Goal: Information Seeking & Learning: Learn about a topic

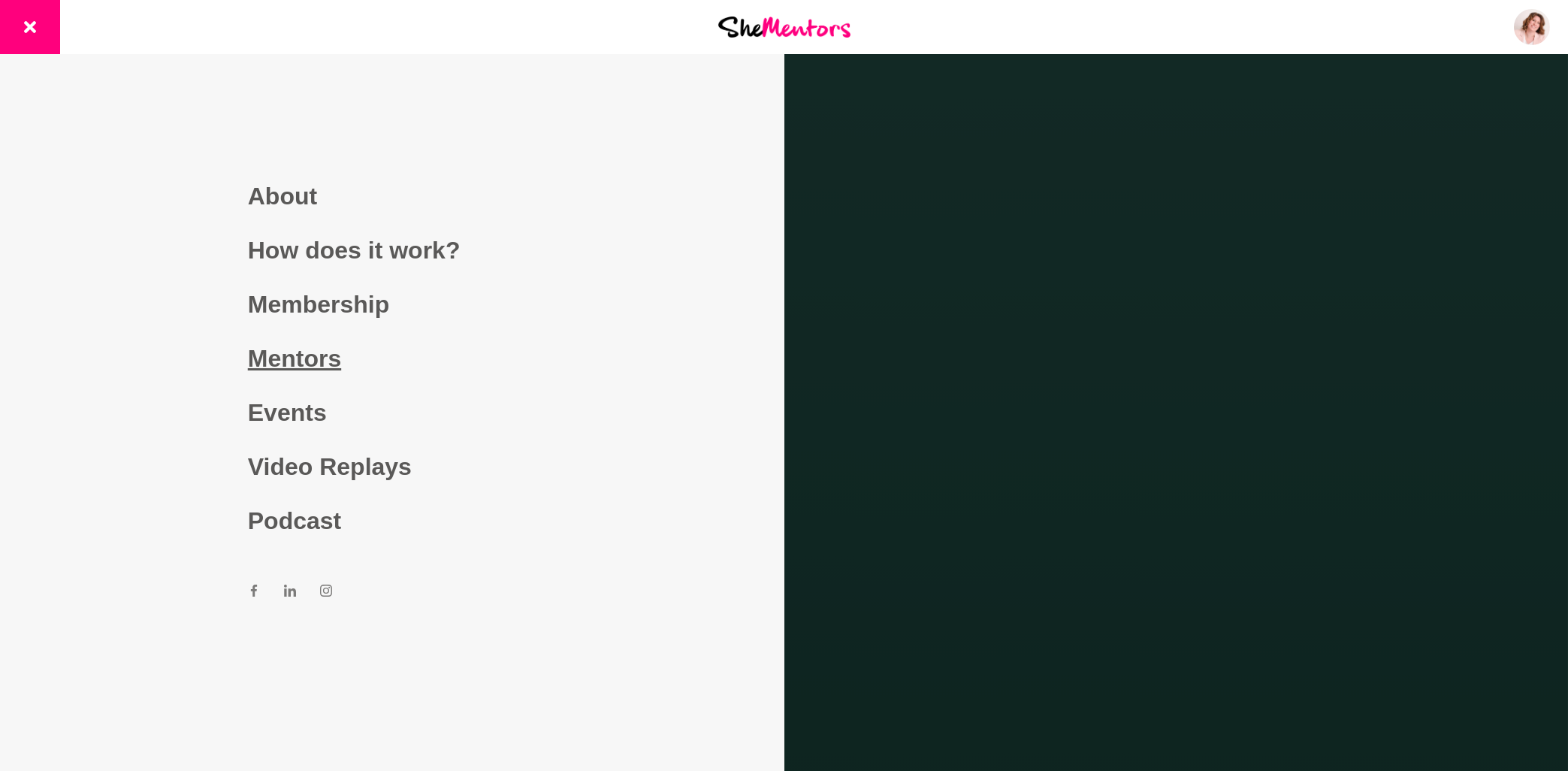
click at [322, 365] on link "Mentors" at bounding box center [392, 358] width 289 height 54
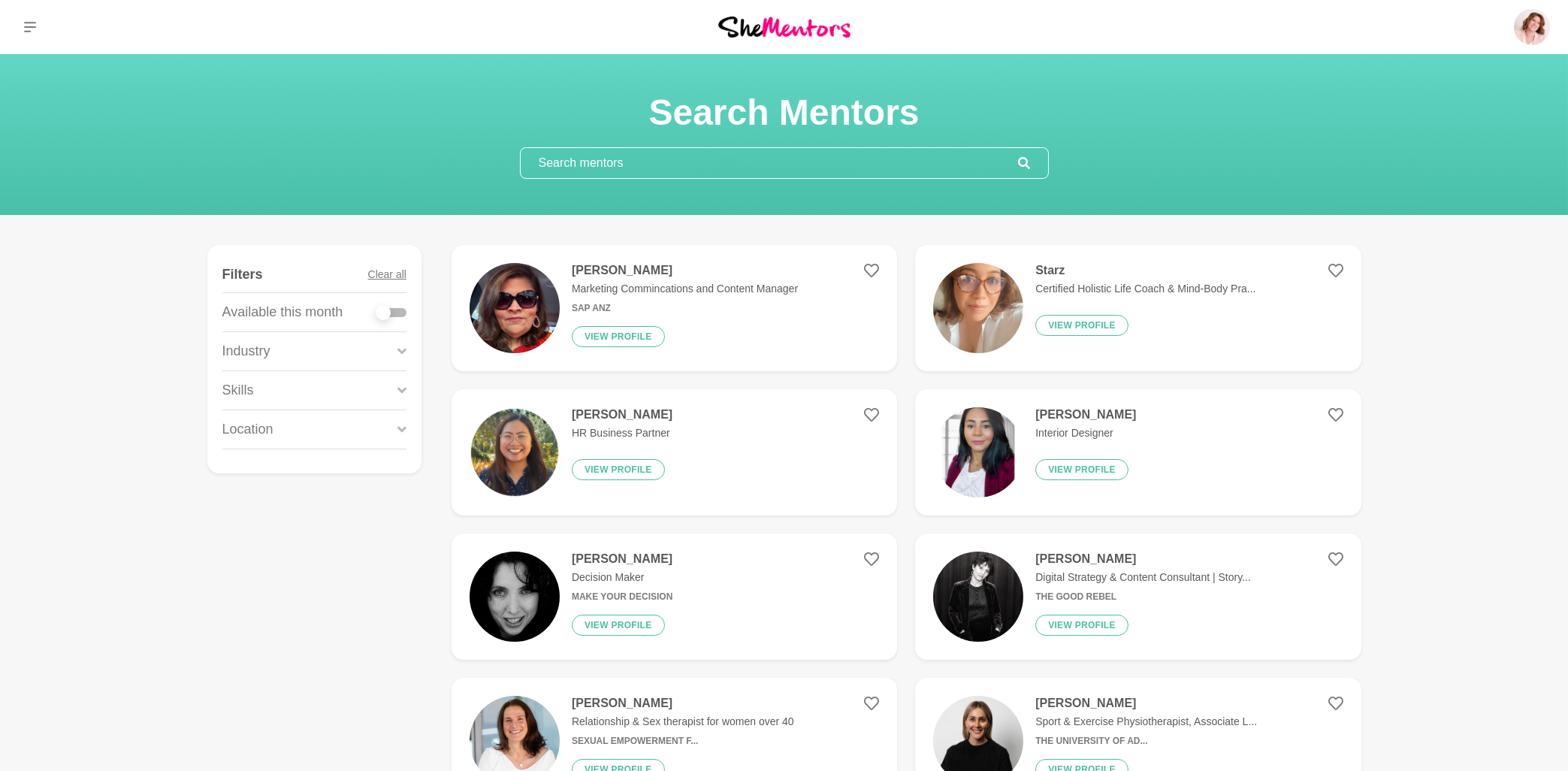
click at [396, 430] on div "Location" at bounding box center [314, 429] width 184 height 38
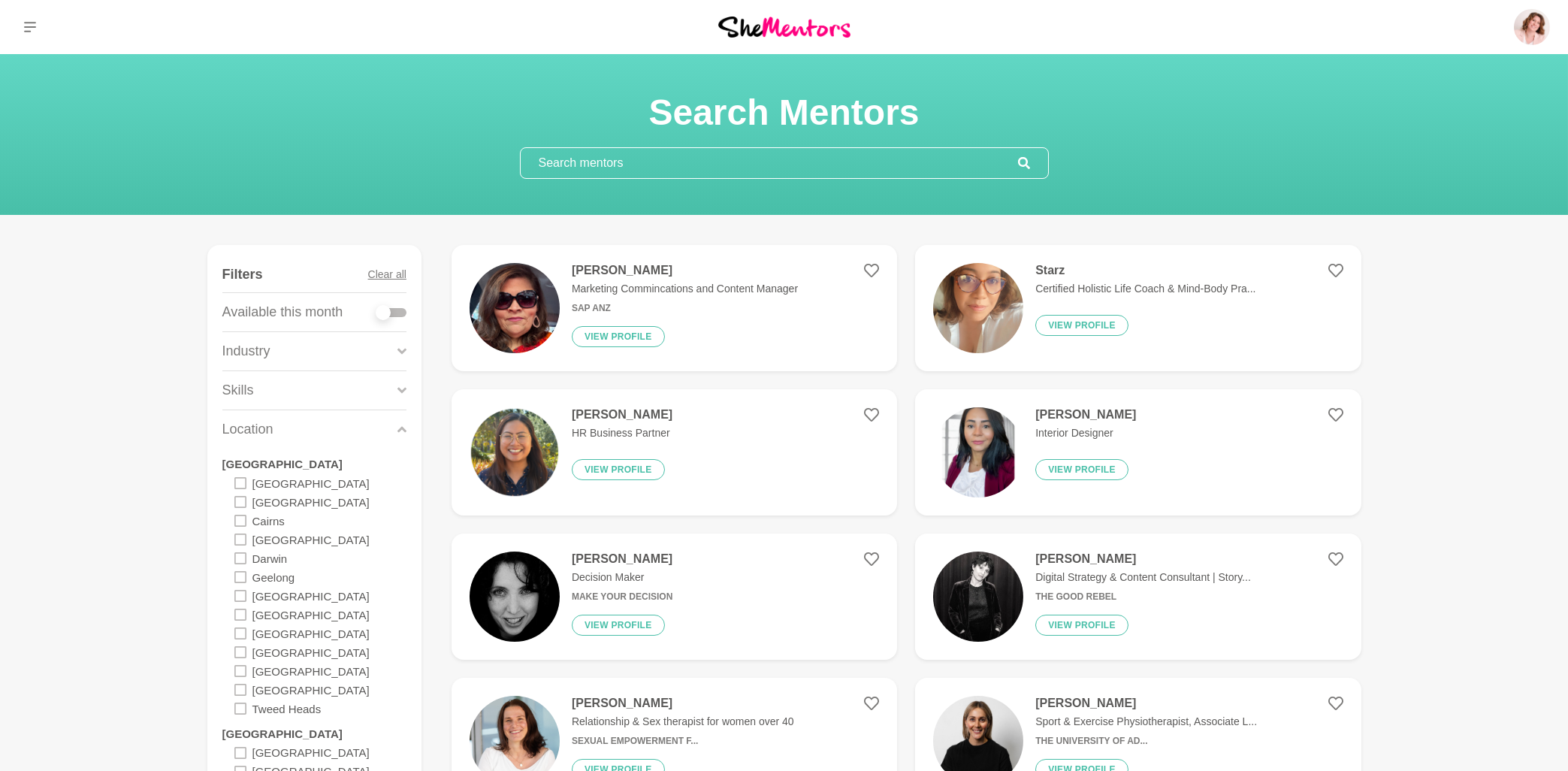
click at [239, 618] on icon at bounding box center [240, 614] width 12 height 12
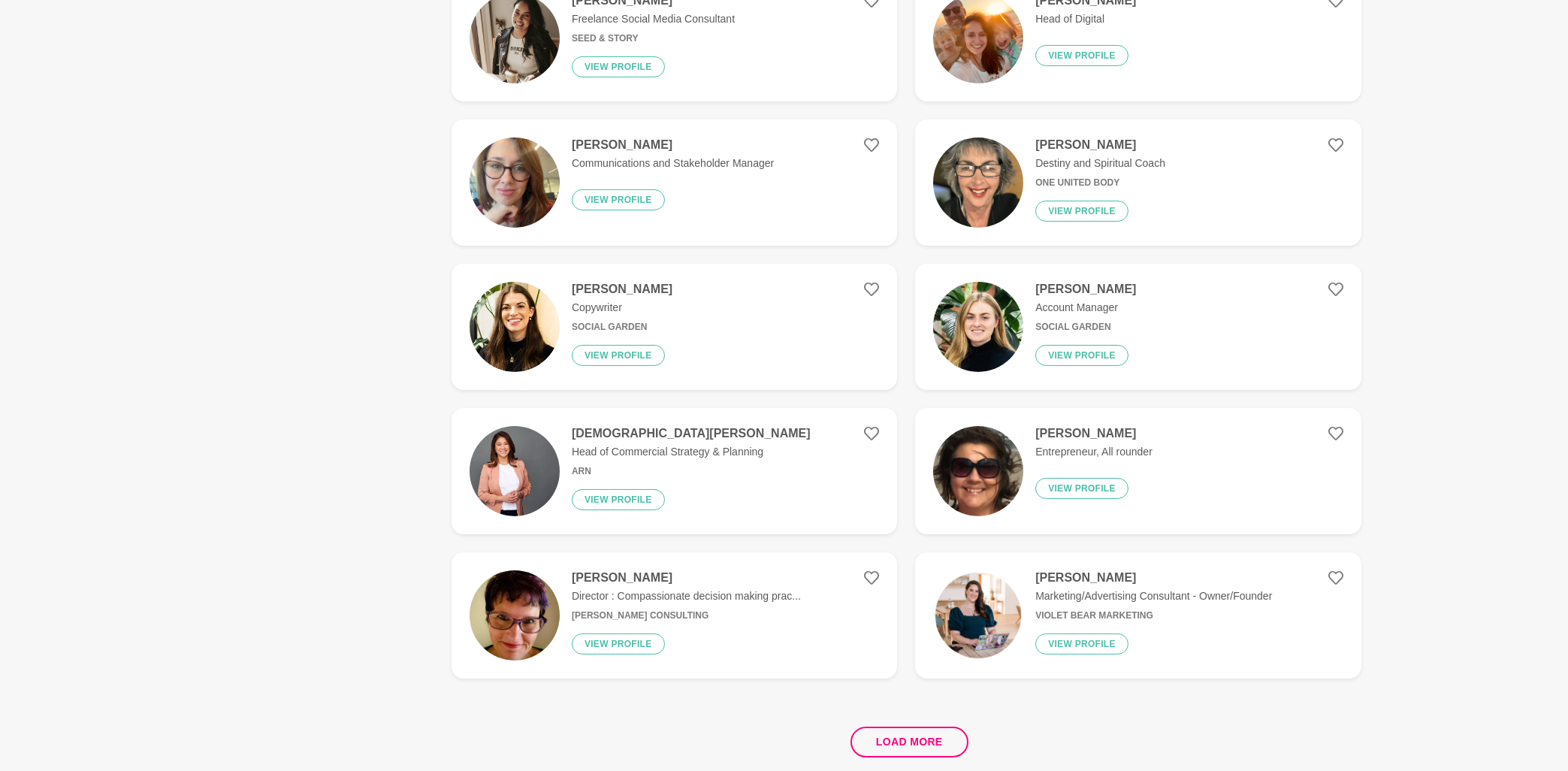
scroll to position [2498, 0]
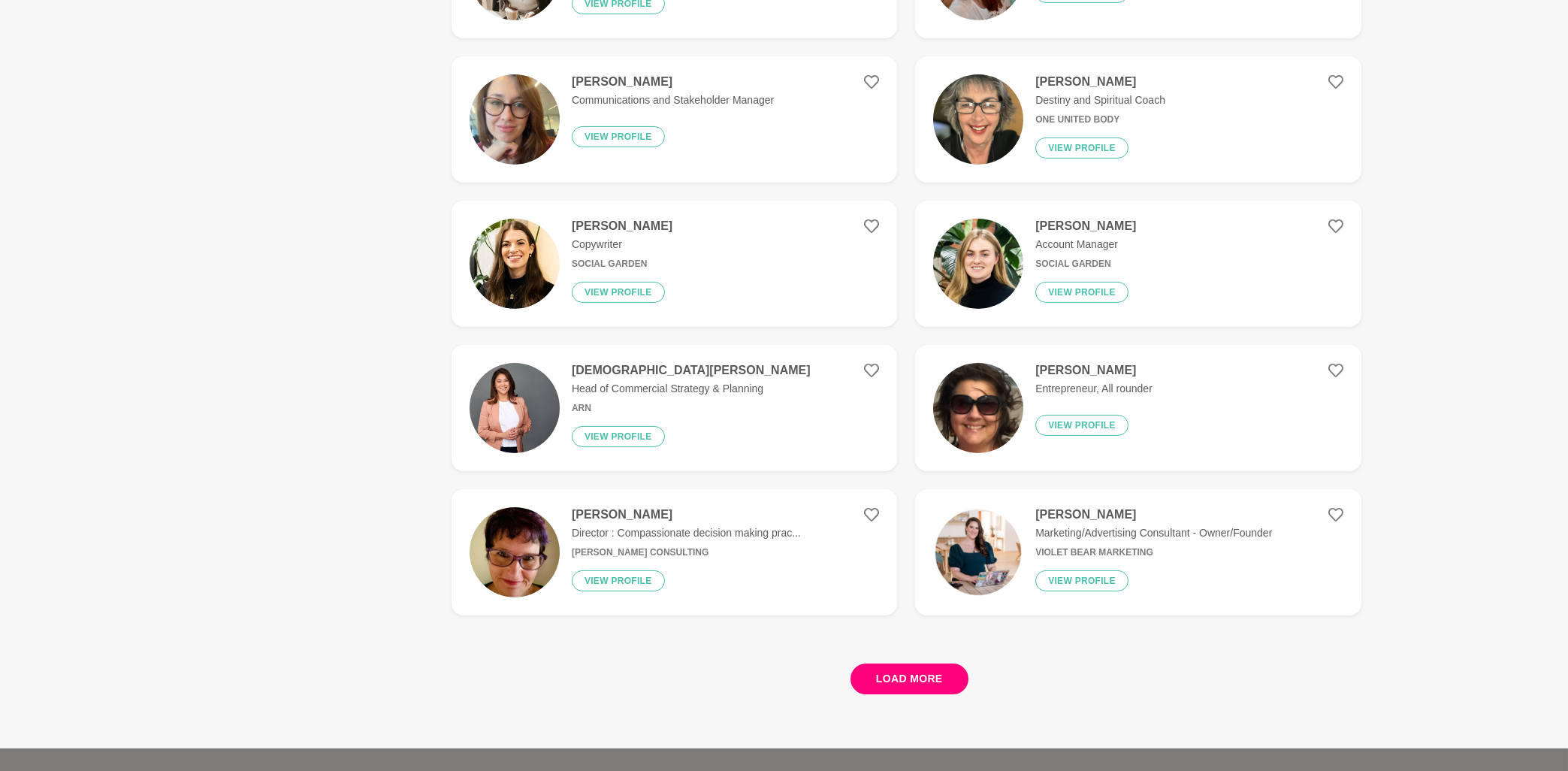
click at [928, 677] on button "Load more" at bounding box center [909, 679] width 118 height 31
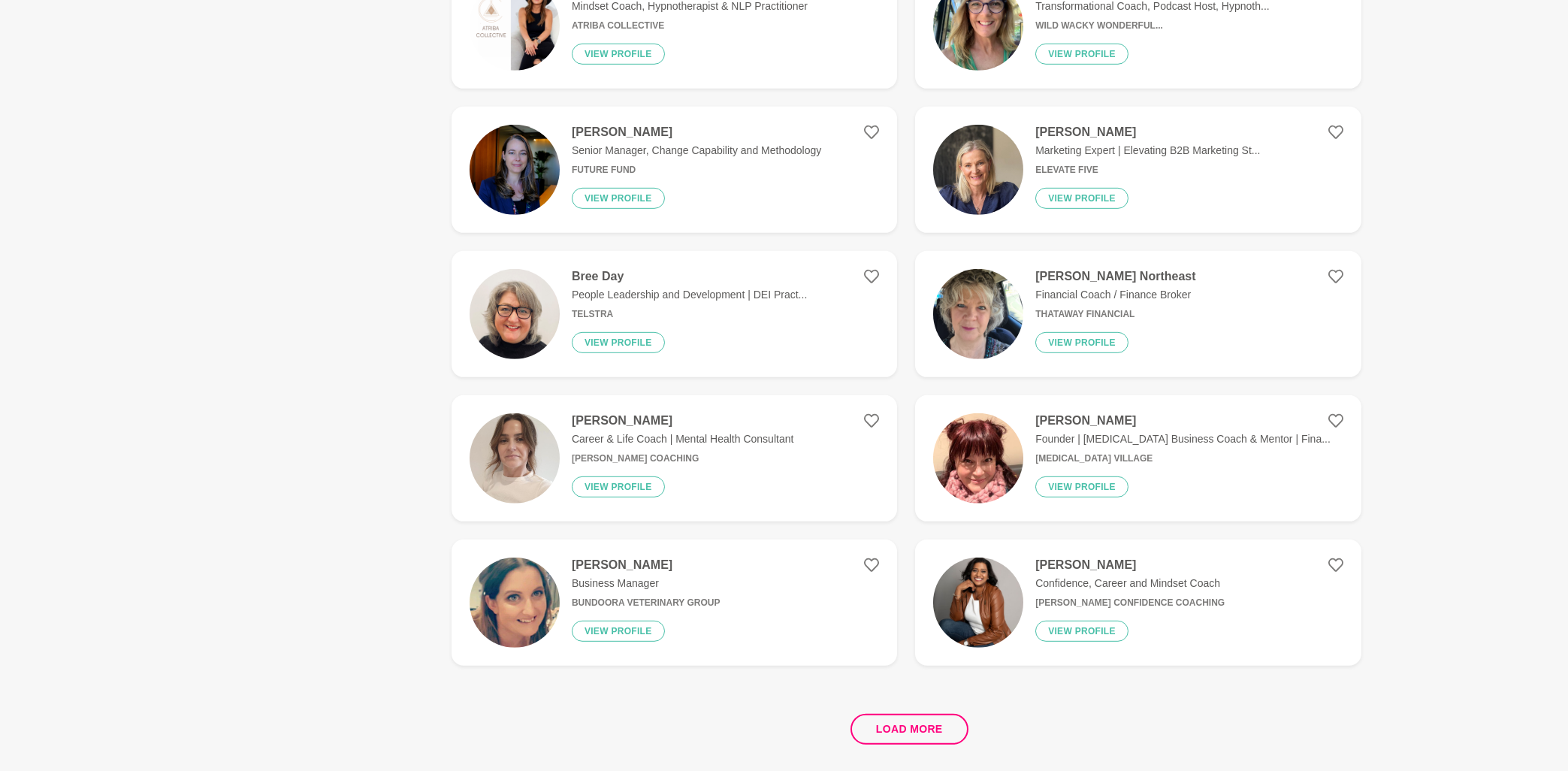
scroll to position [5398, 0]
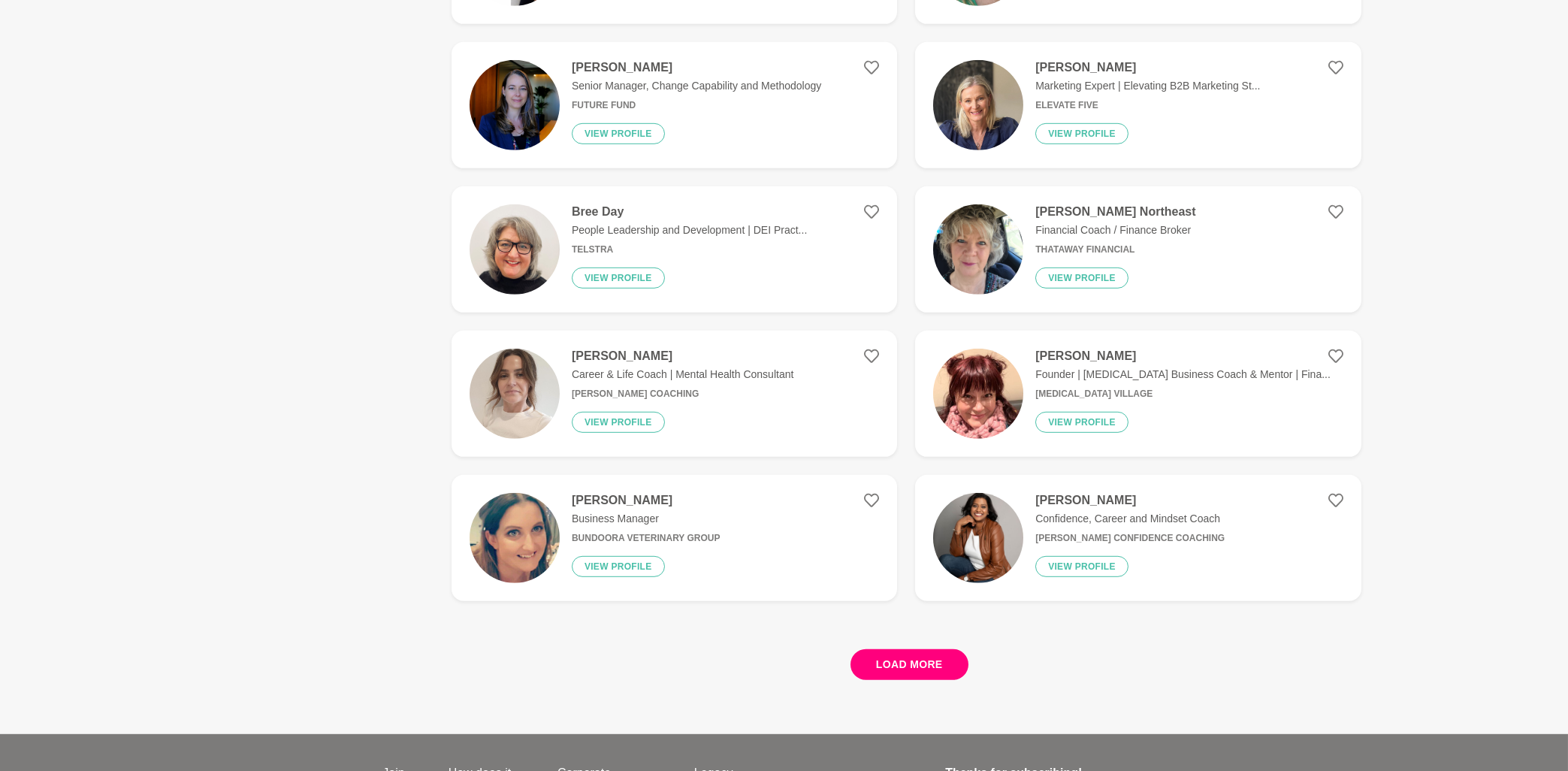
click at [933, 666] on button "Load more" at bounding box center [909, 665] width 118 height 31
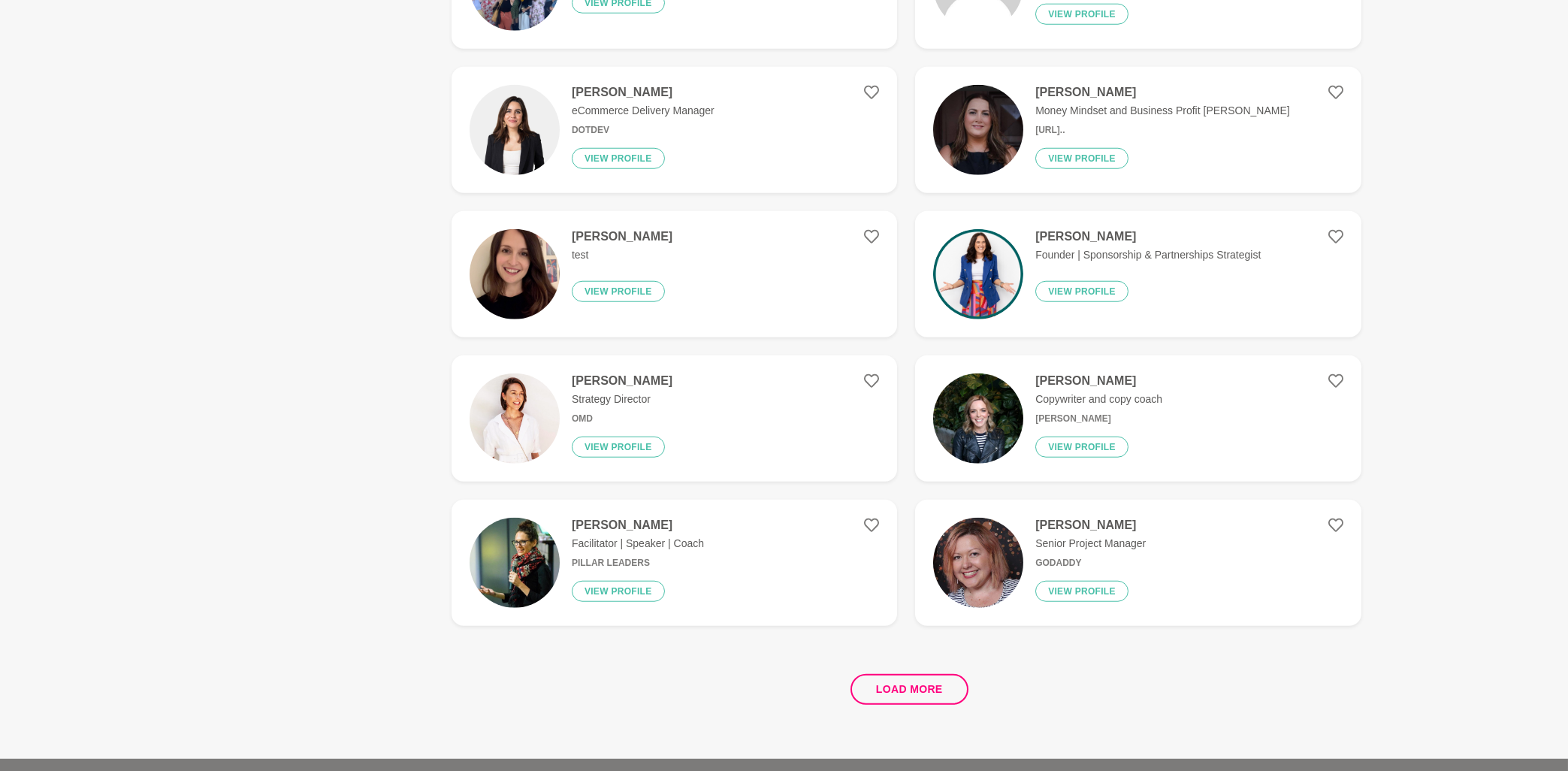
scroll to position [8298, 0]
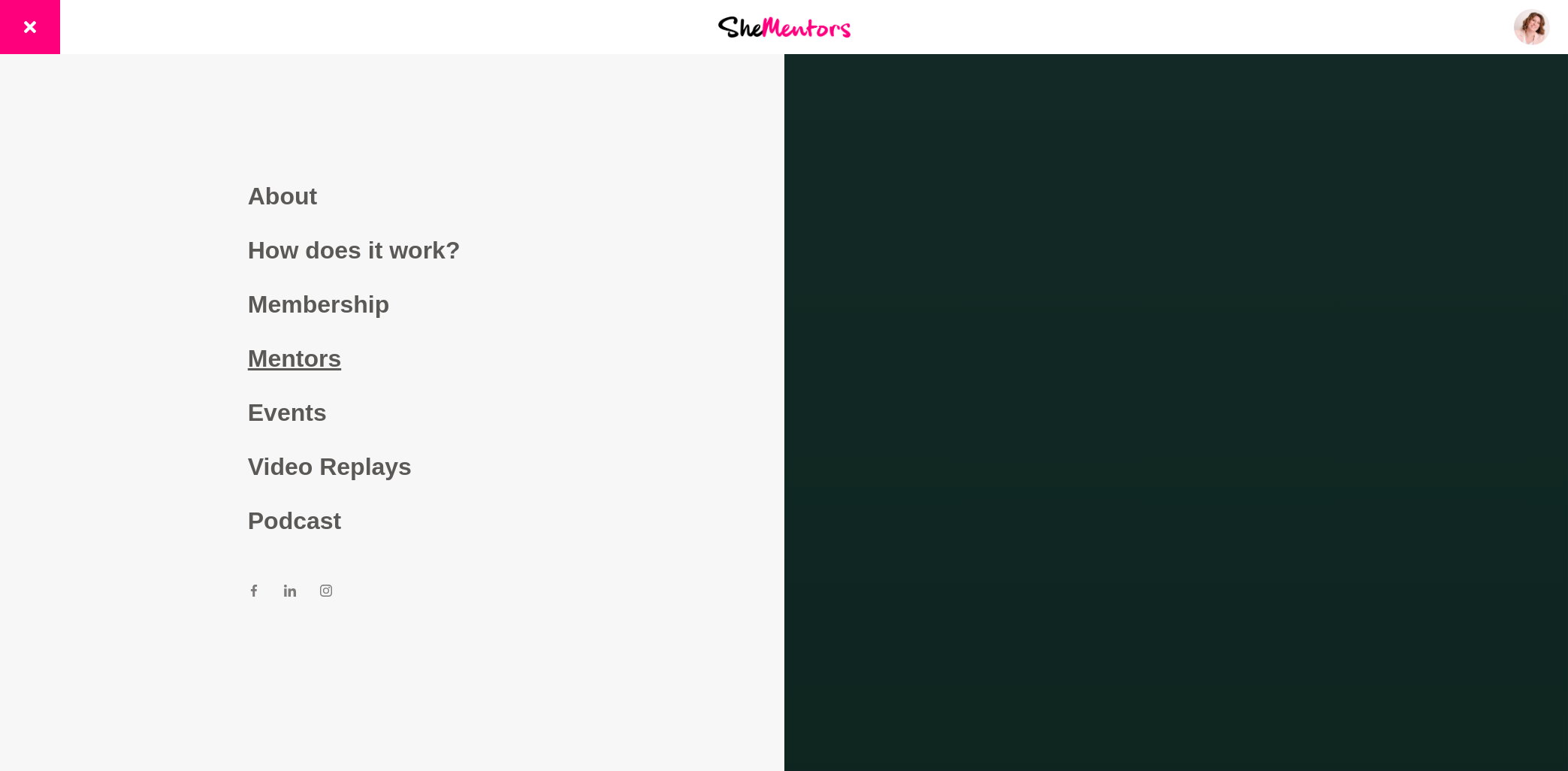
click at [311, 358] on link "Mentors" at bounding box center [392, 358] width 289 height 54
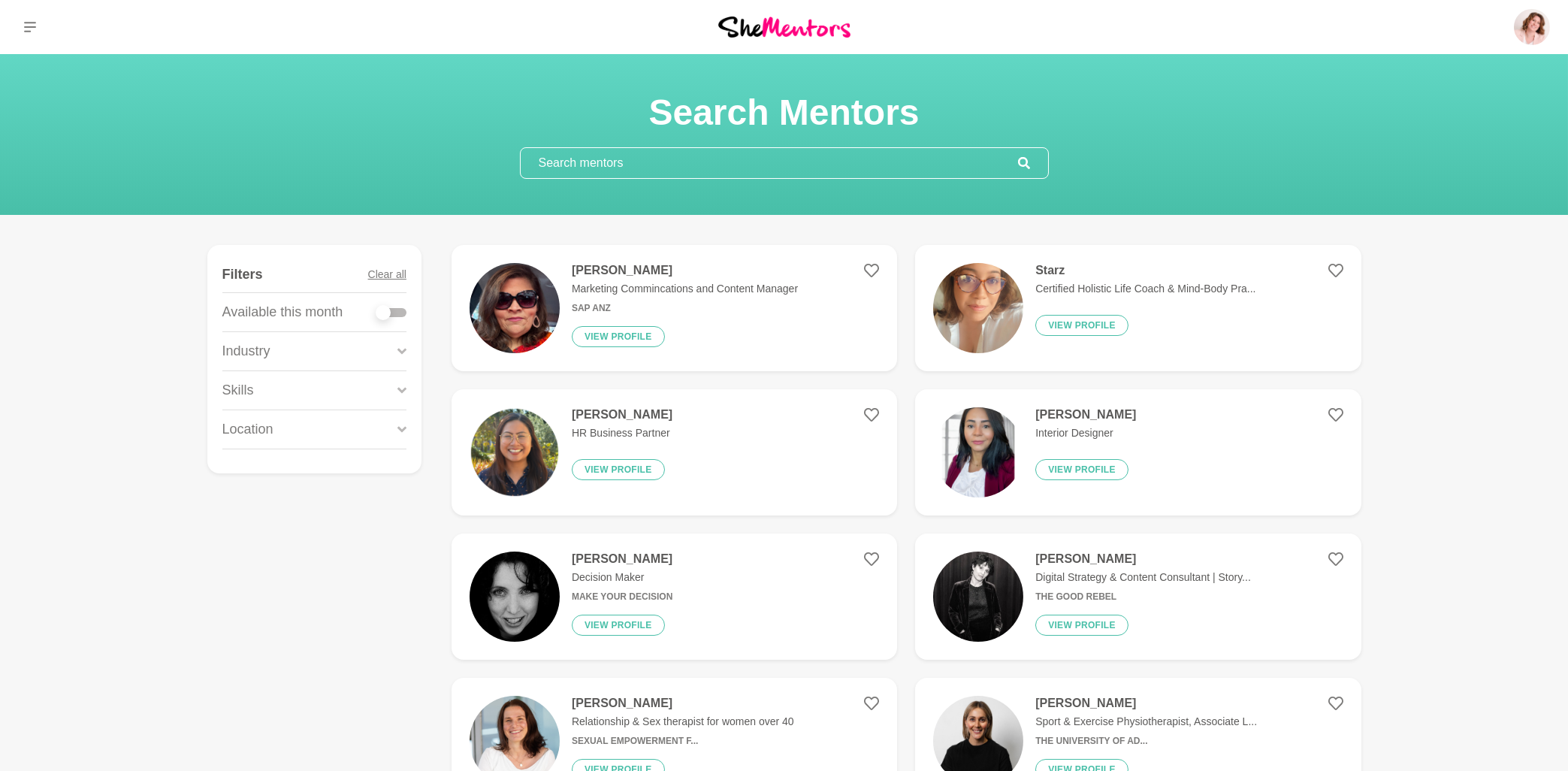
click at [401, 314] on div at bounding box center [391, 313] width 30 height 9
checkbox input "true"
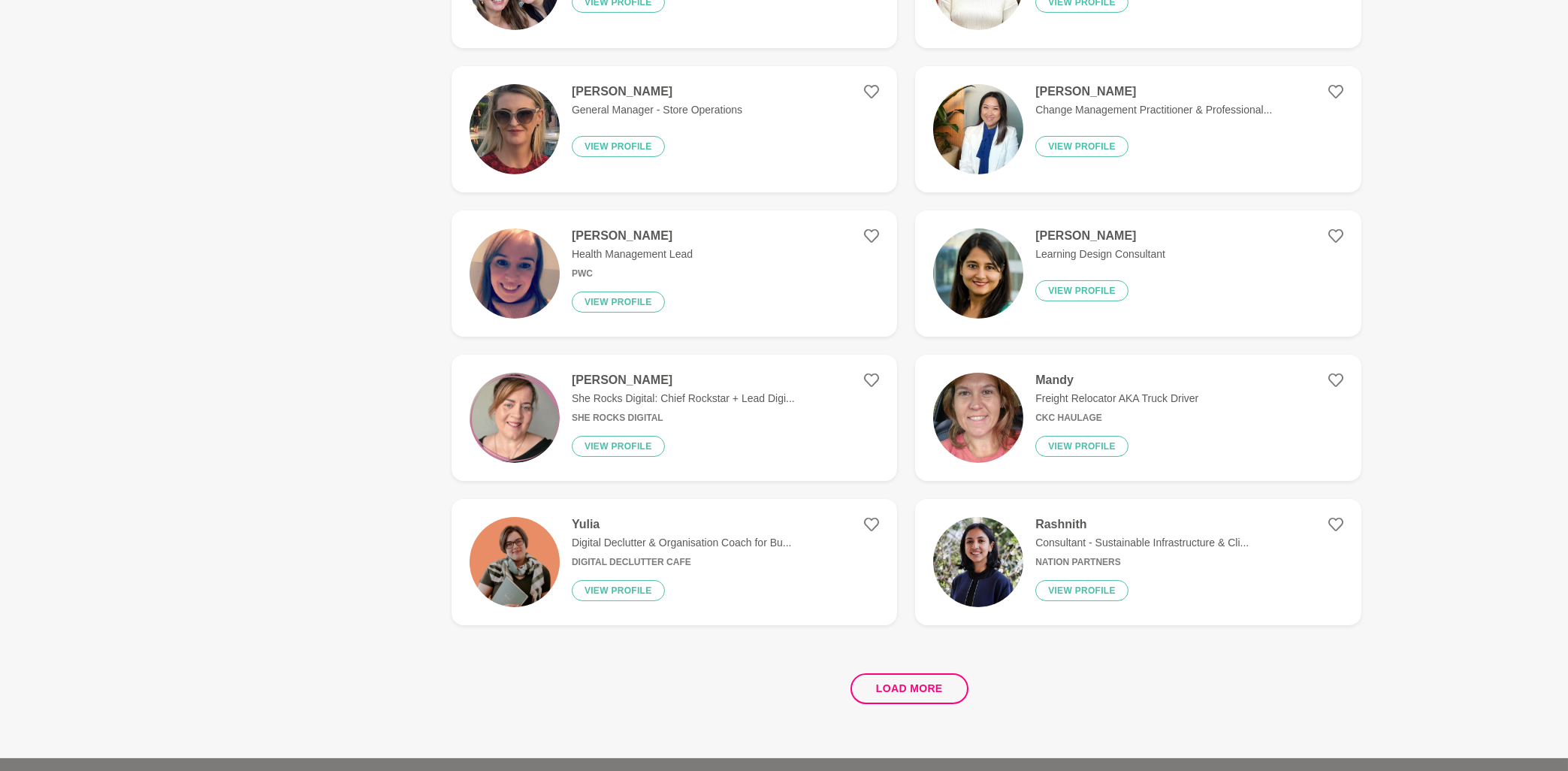
scroll to position [2498, 0]
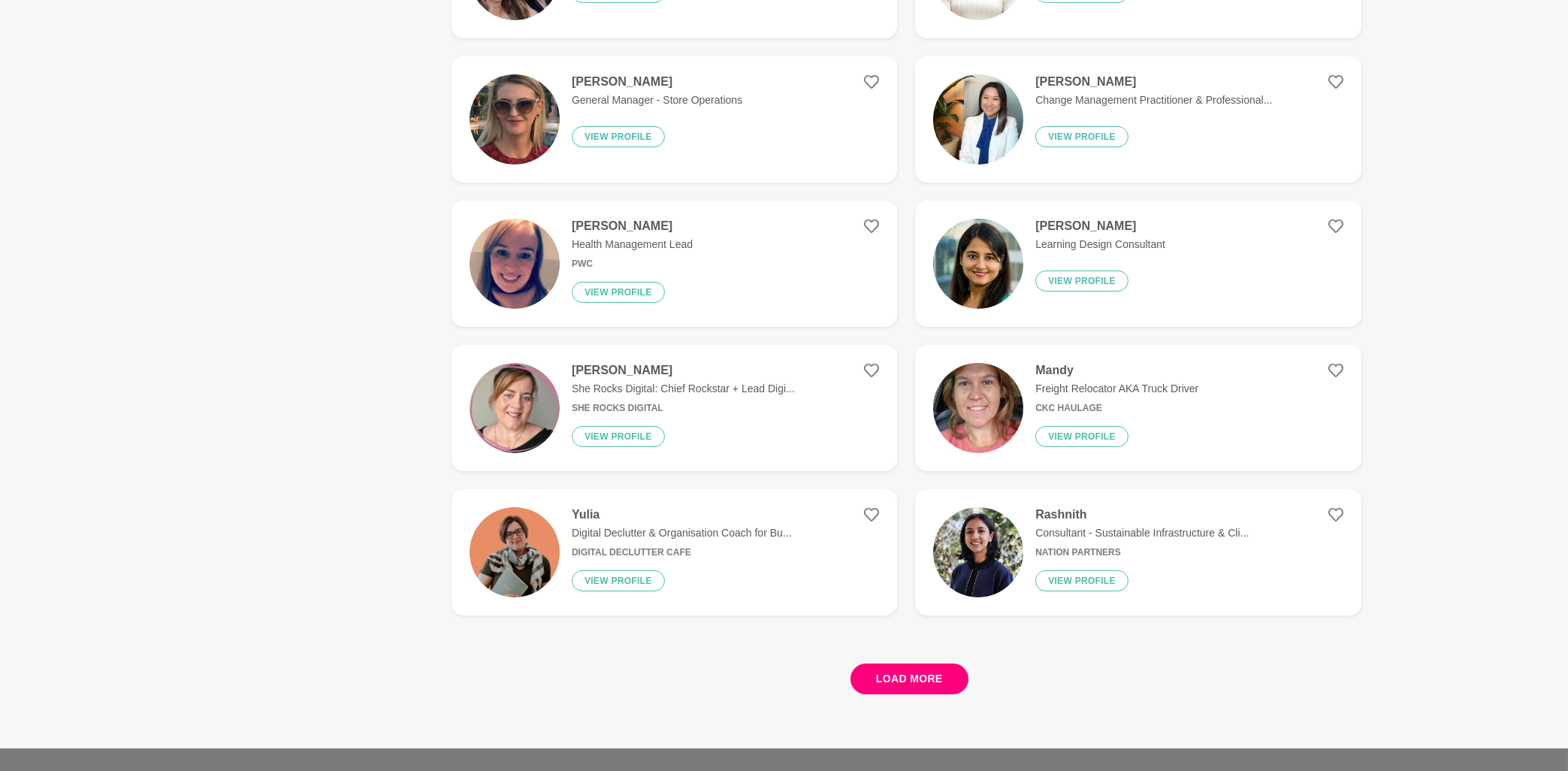
click at [890, 676] on button "Load more" at bounding box center [909, 679] width 118 height 31
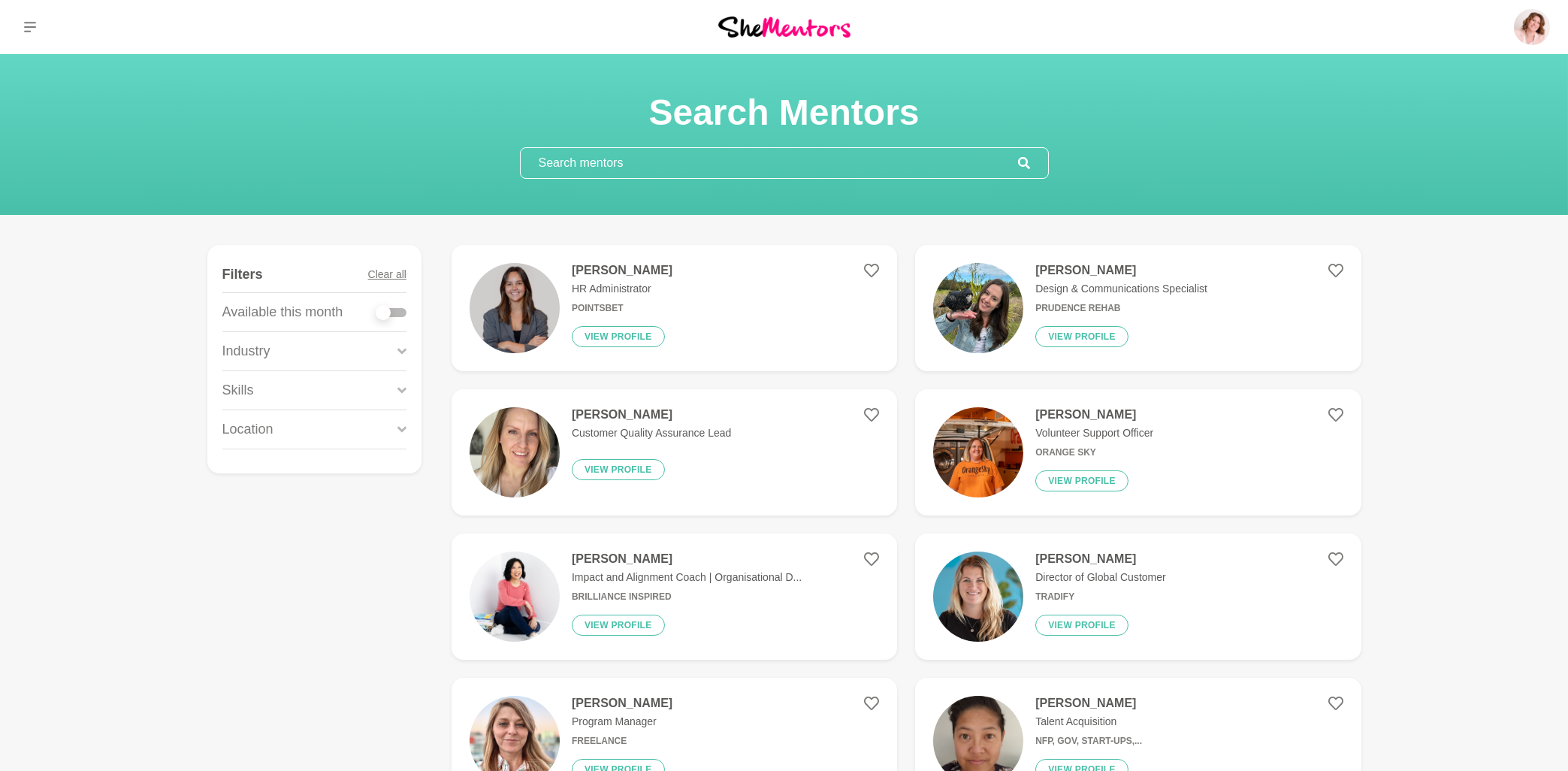
click at [400, 315] on div at bounding box center [391, 313] width 30 height 9
checkbox input "true"
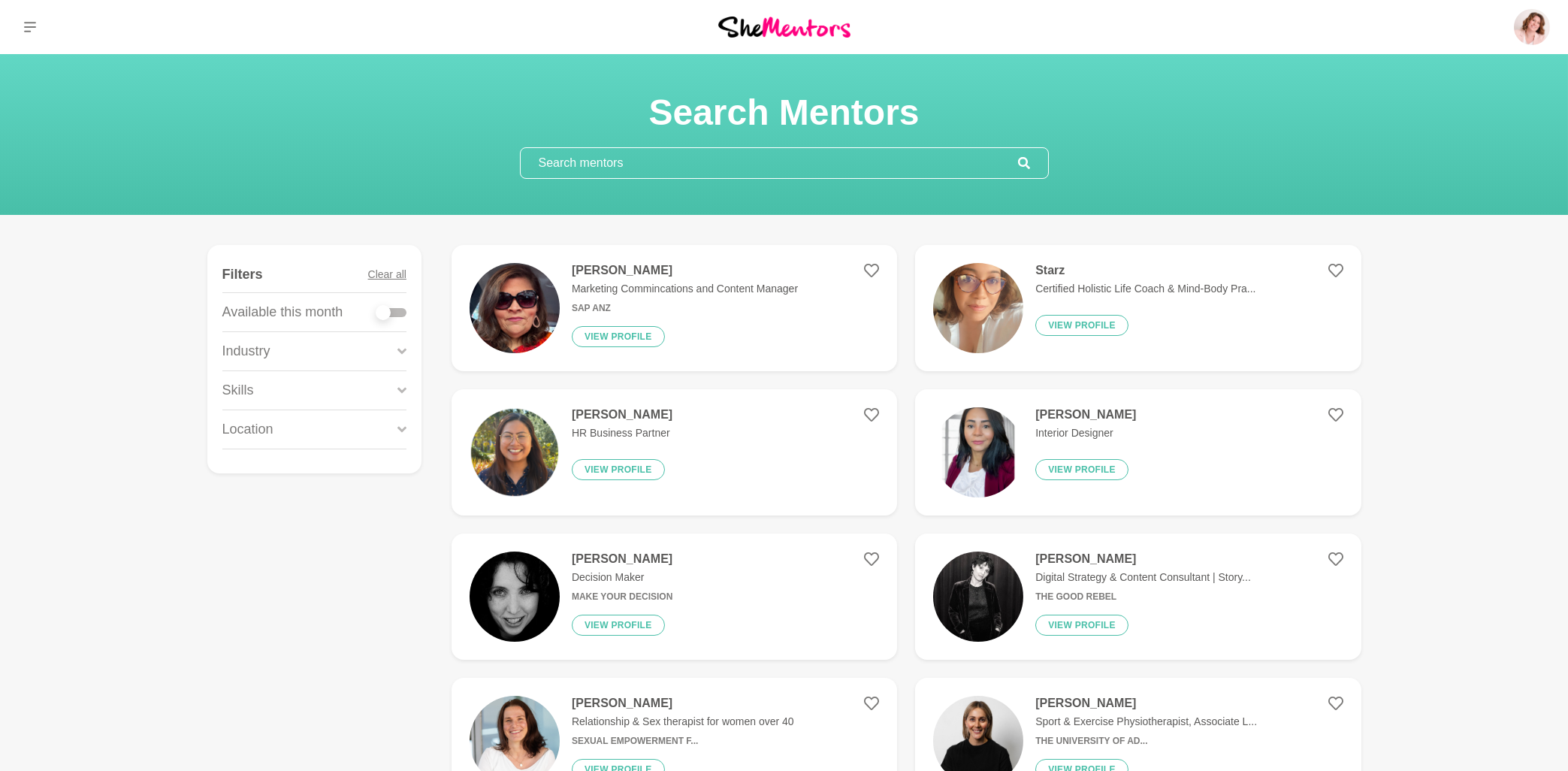
click at [398, 313] on div at bounding box center [391, 313] width 30 height 9
checkbox input "true"
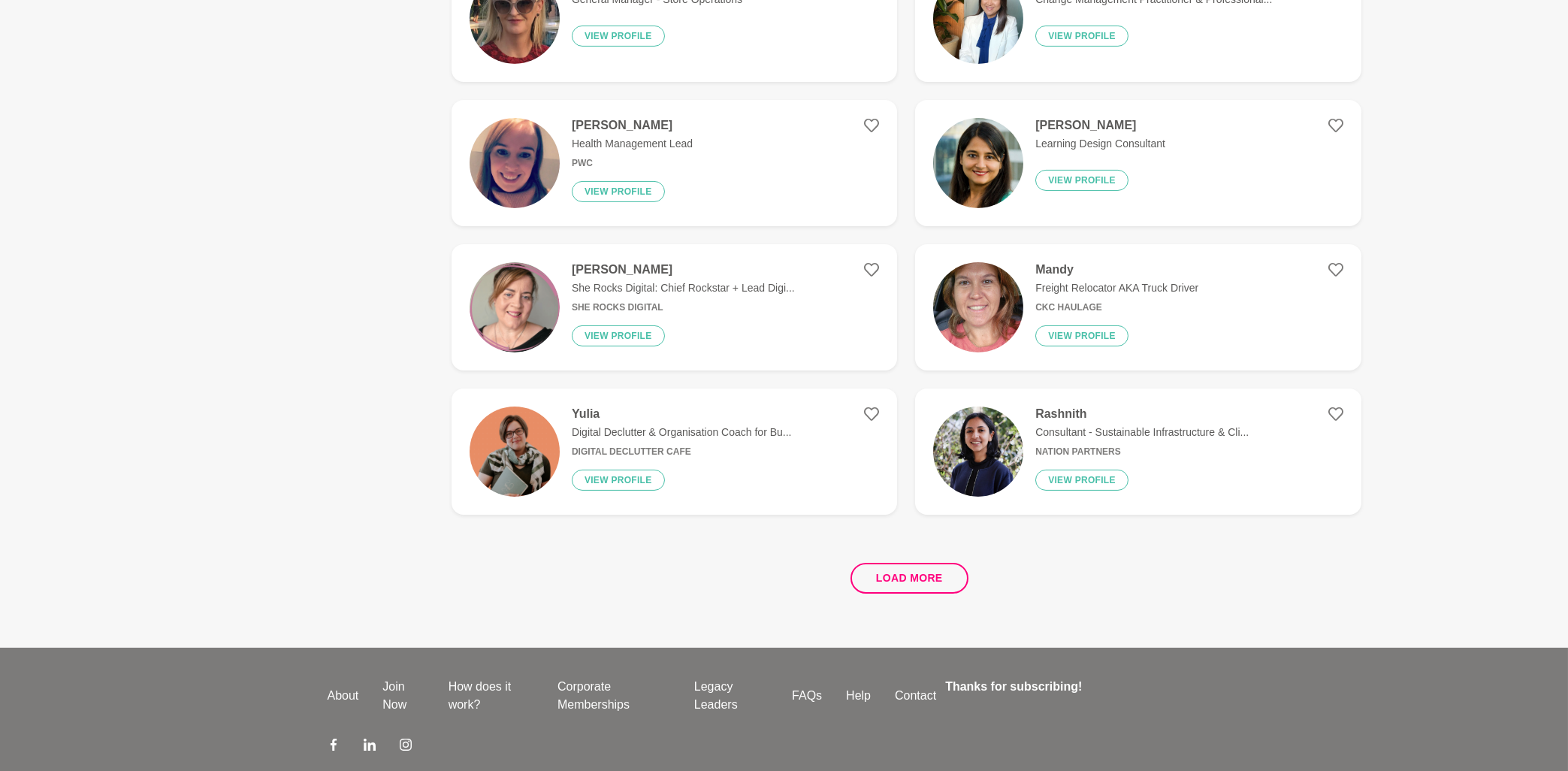
scroll to position [2671, 0]
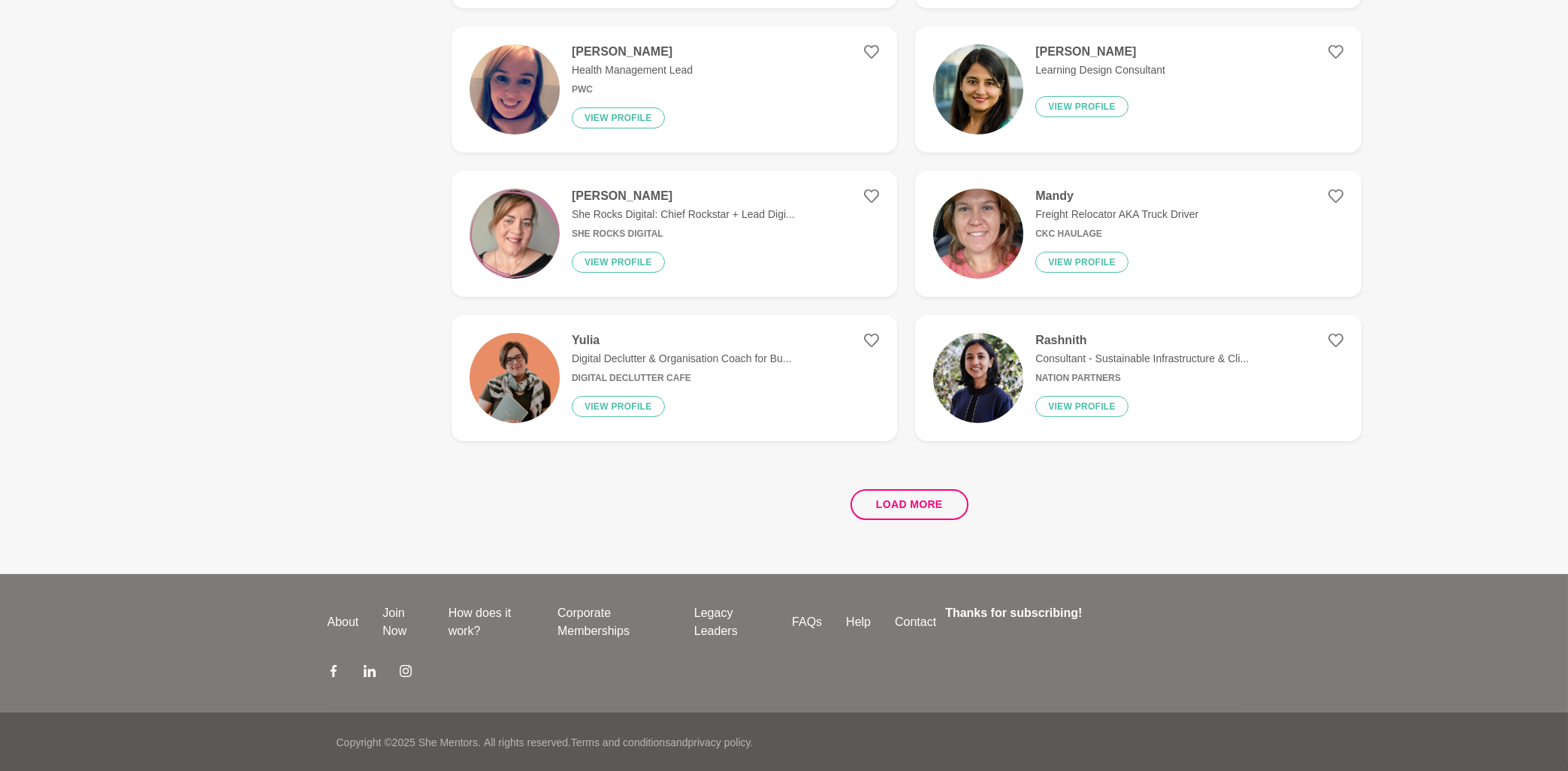
click at [887, 521] on div "Load more" at bounding box center [906, 499] width 910 height 91
click at [896, 508] on button "Load more" at bounding box center [909, 504] width 118 height 31
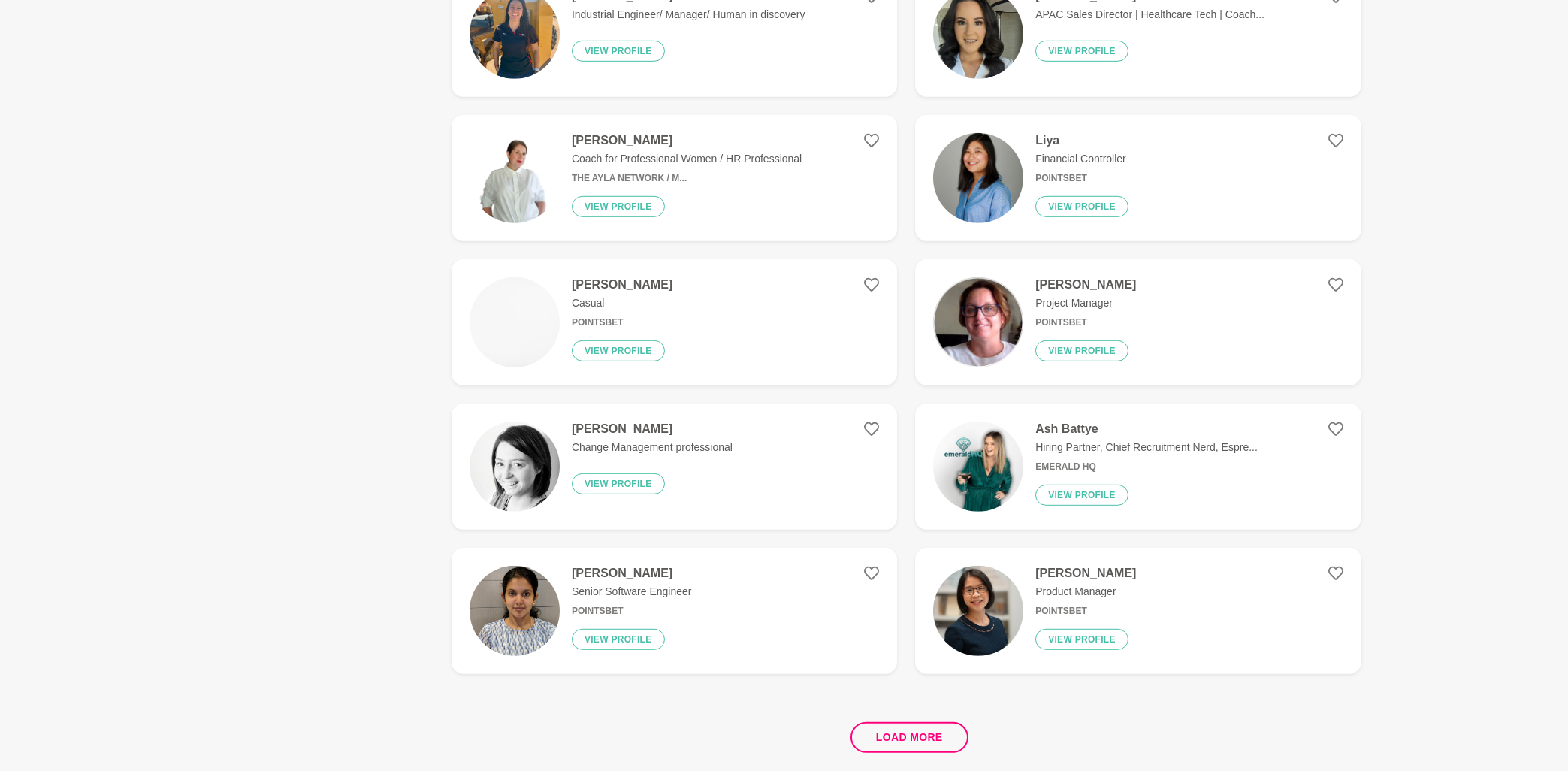
scroll to position [5411, 0]
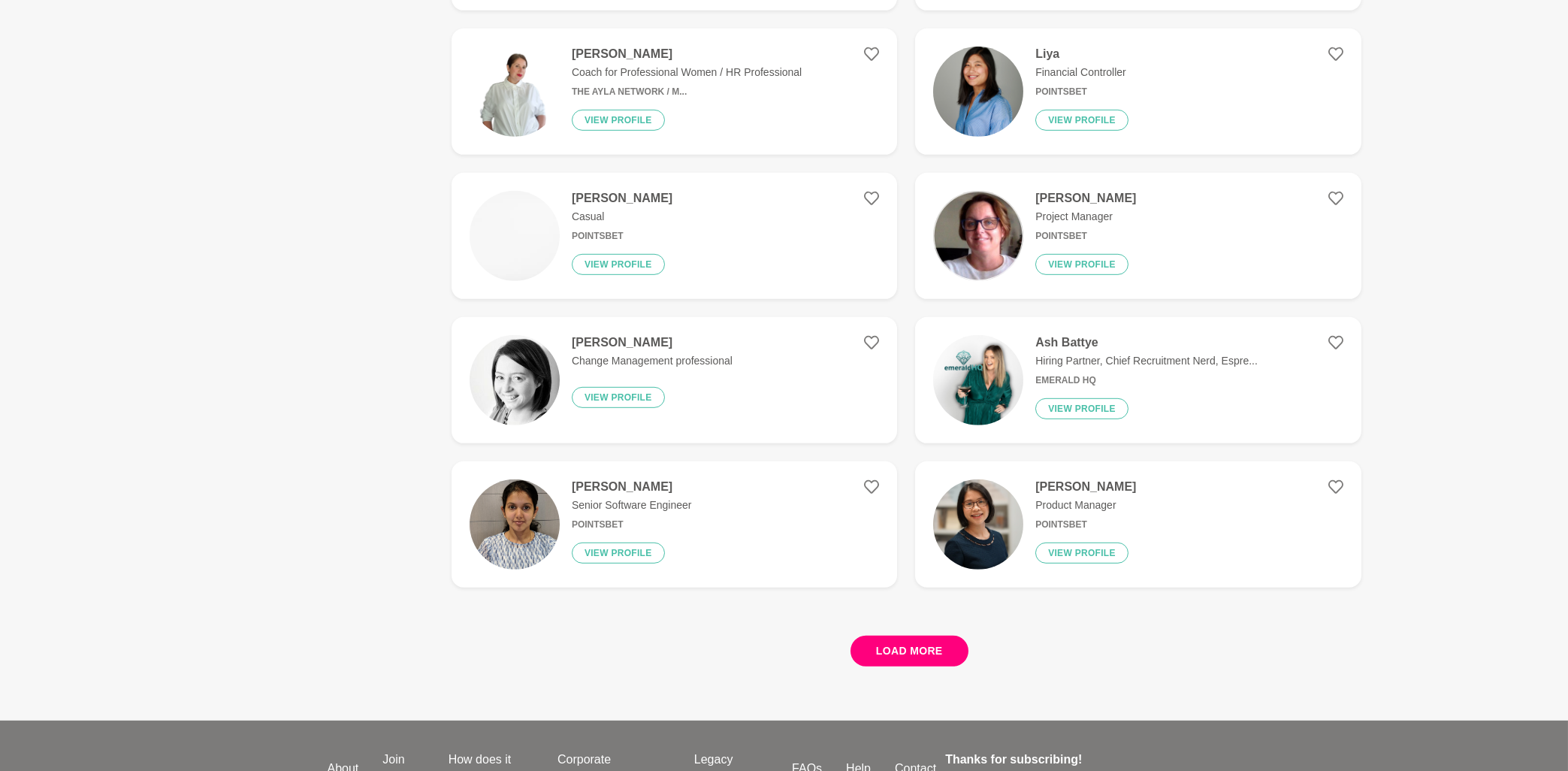
click at [922, 647] on button "Load more" at bounding box center [909, 650] width 118 height 31
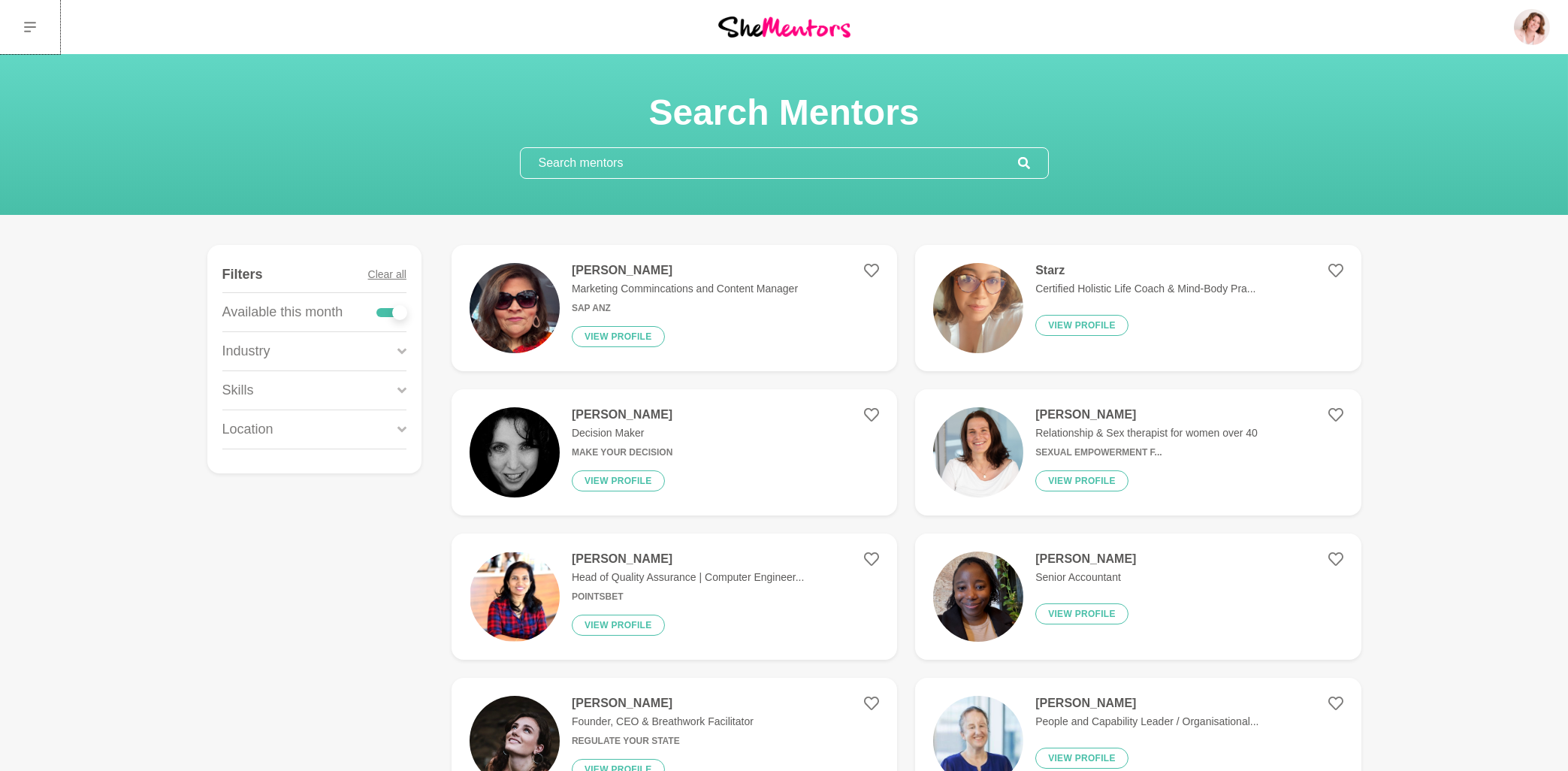
click at [23, 22] on button at bounding box center [30, 27] width 60 height 54
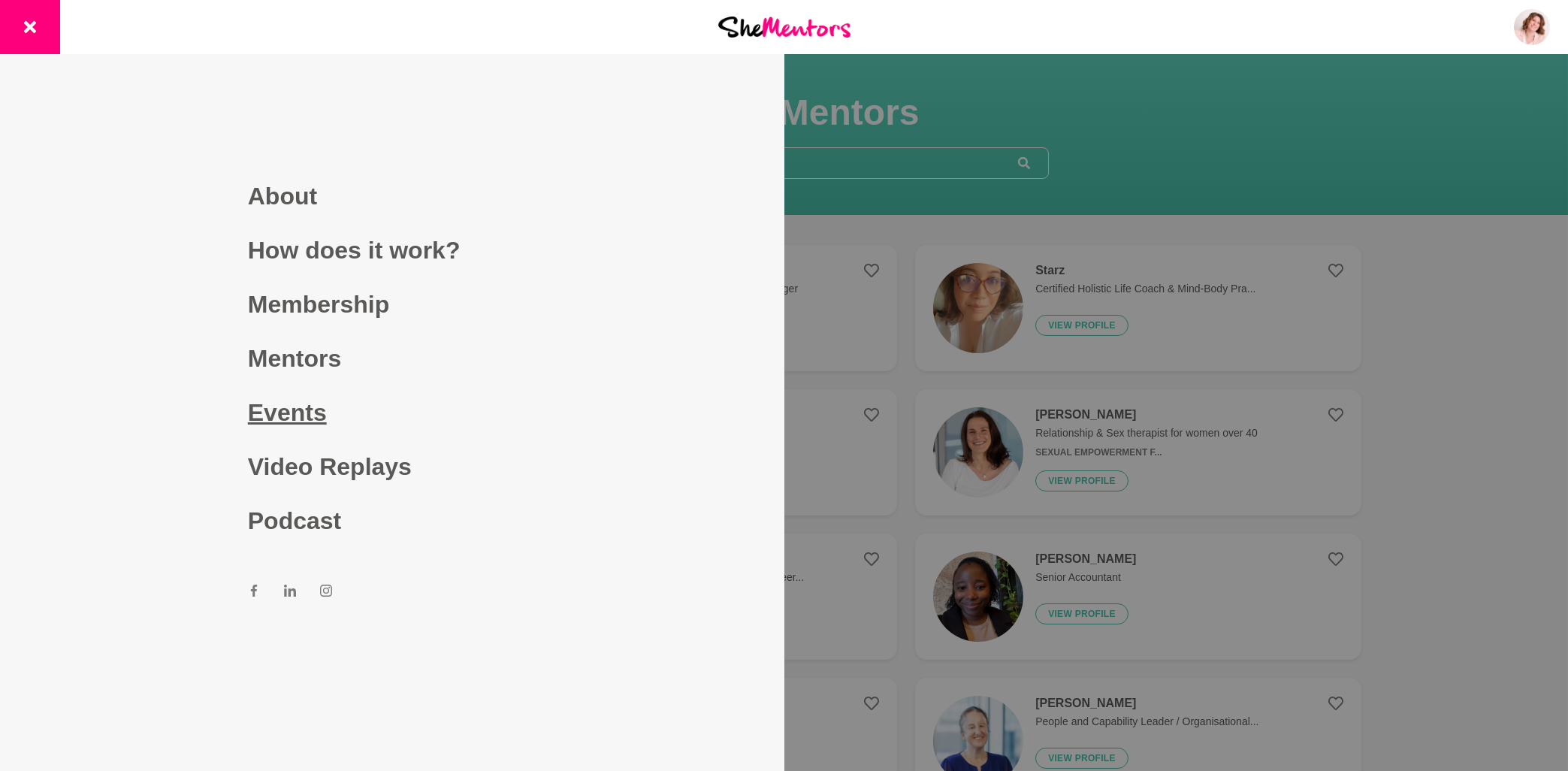
click at [285, 423] on link "Events" at bounding box center [392, 413] width 289 height 54
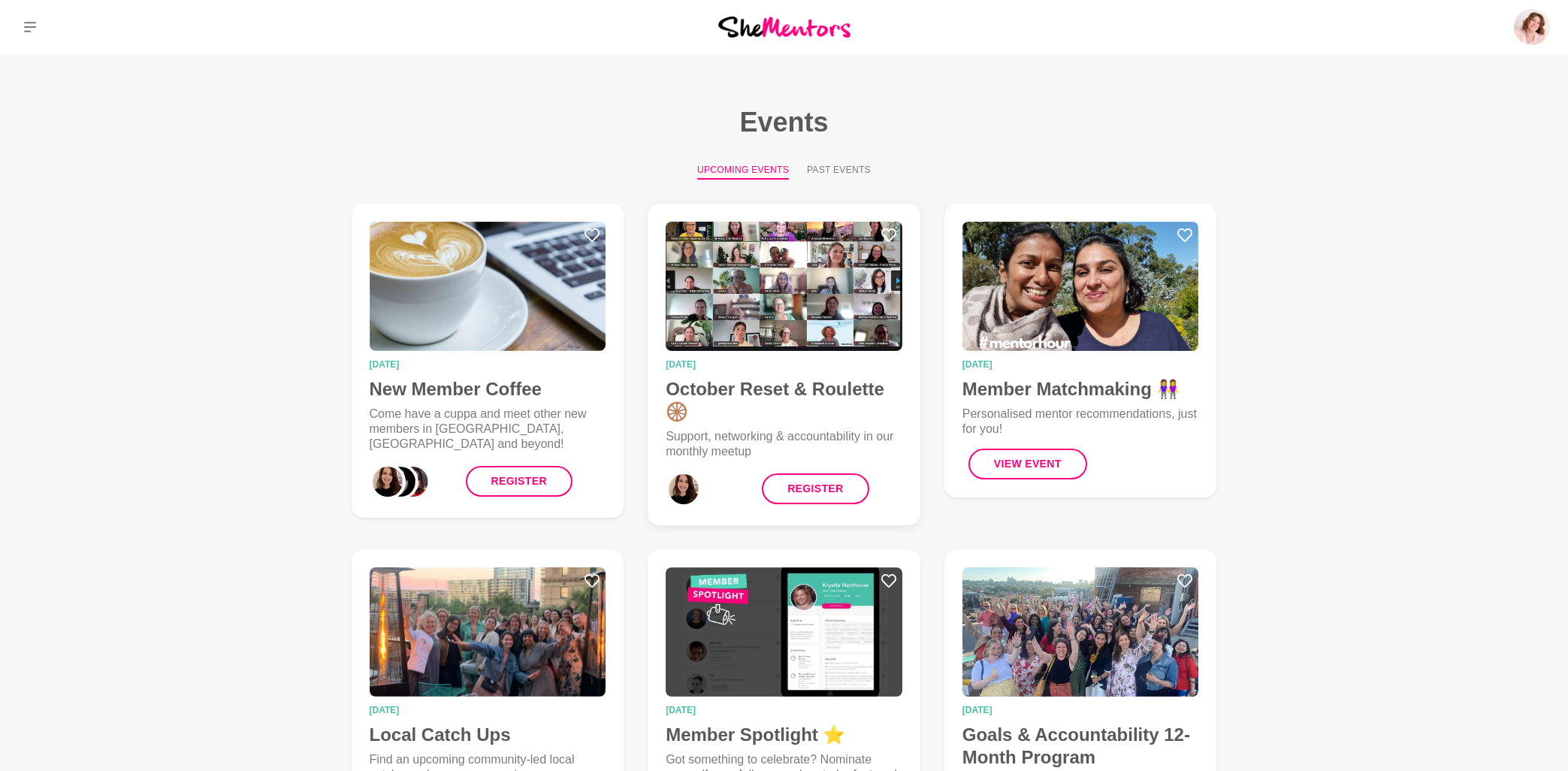
click at [721, 364] on time "31 October 2025" at bounding box center [784, 365] width 236 height 9
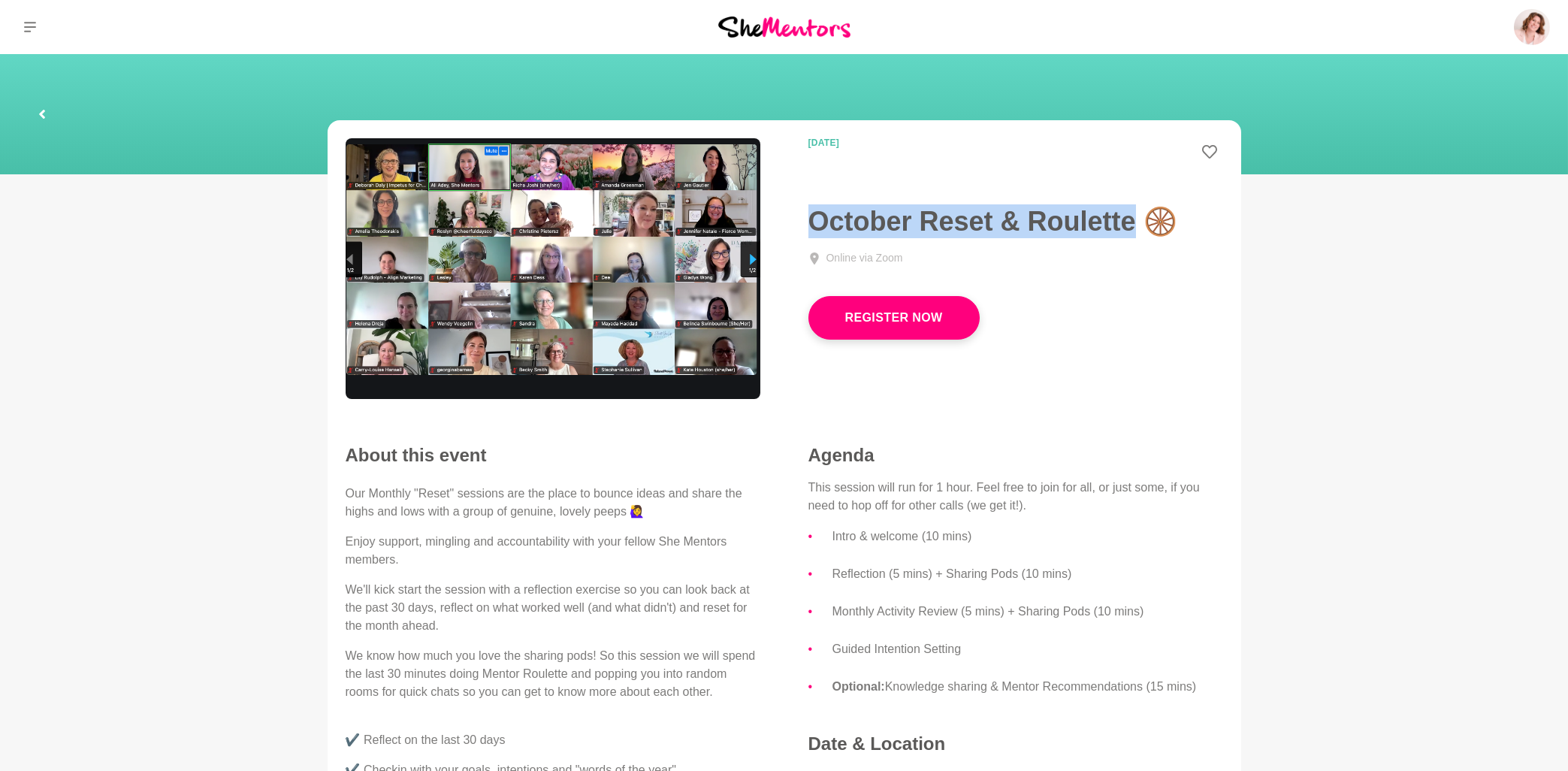
drag, startPoint x: 810, startPoint y: 218, endPoint x: 1138, endPoint y: 235, distance: 328.4
click at [1138, 235] on h1 "October Reset & Roulette 🛞" at bounding box center [1016, 221] width 415 height 34
copy h1 "October Reset & Roulette"
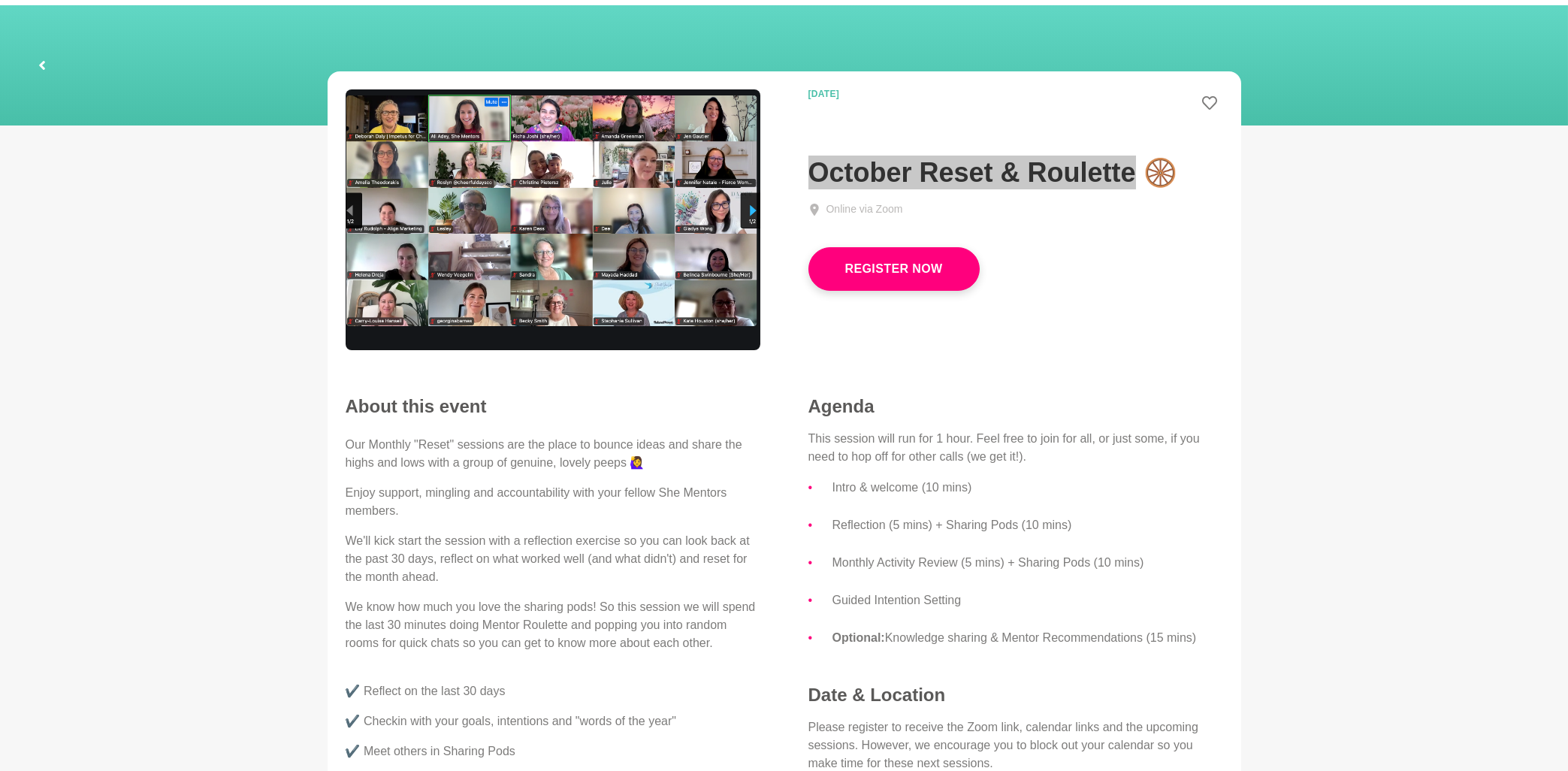
scroll to position [160, 0]
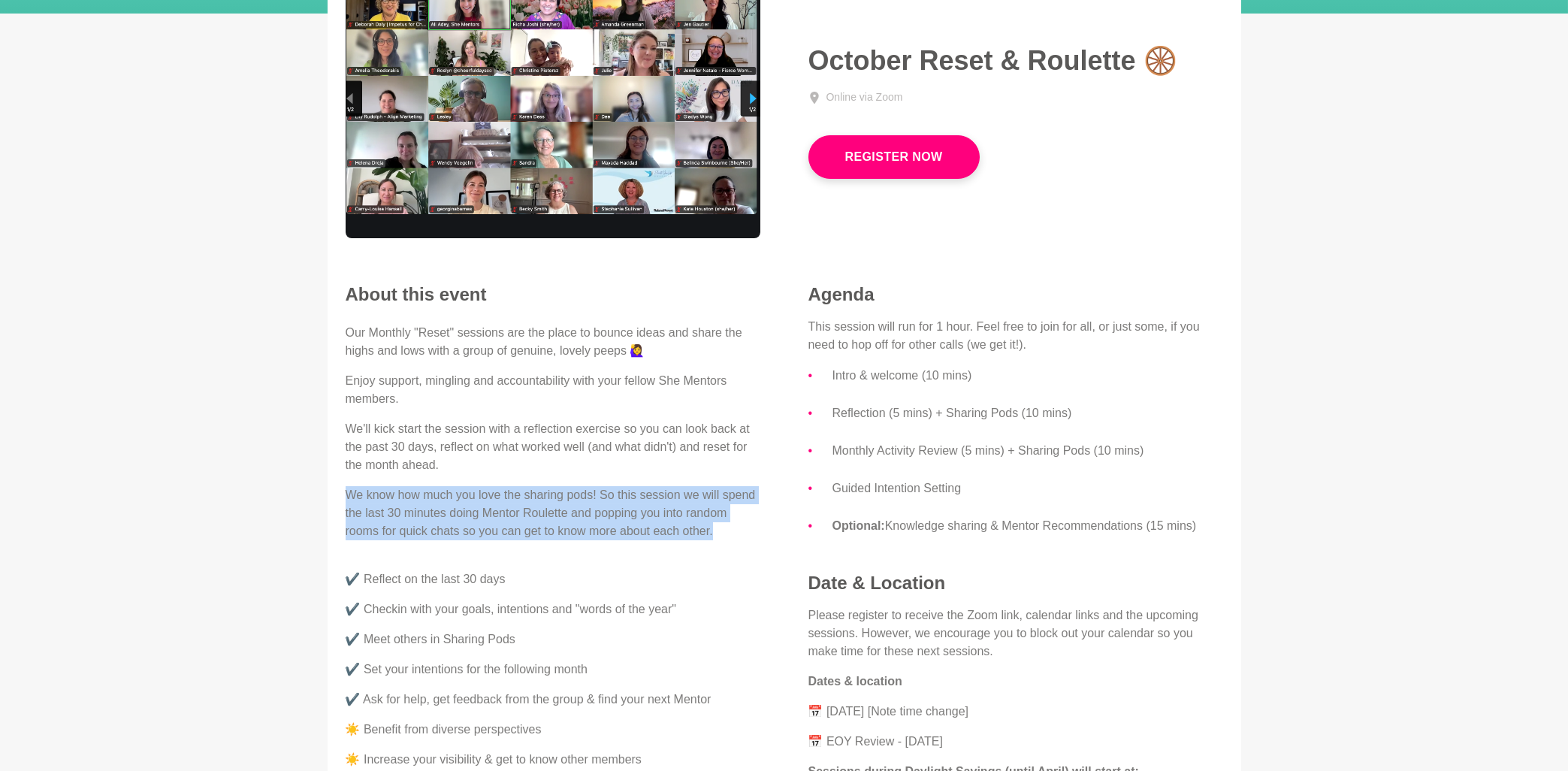
drag, startPoint x: 346, startPoint y: 494, endPoint x: 740, endPoint y: 544, distance: 397.2
click at [740, 544] on div "Our Monthly "Reset" sessions are the place to bounce ideas and share the highs …" at bounding box center [553, 649] width 415 height 650
copy p "We know how much you love the sharing pods! So this session we will spend the l…"
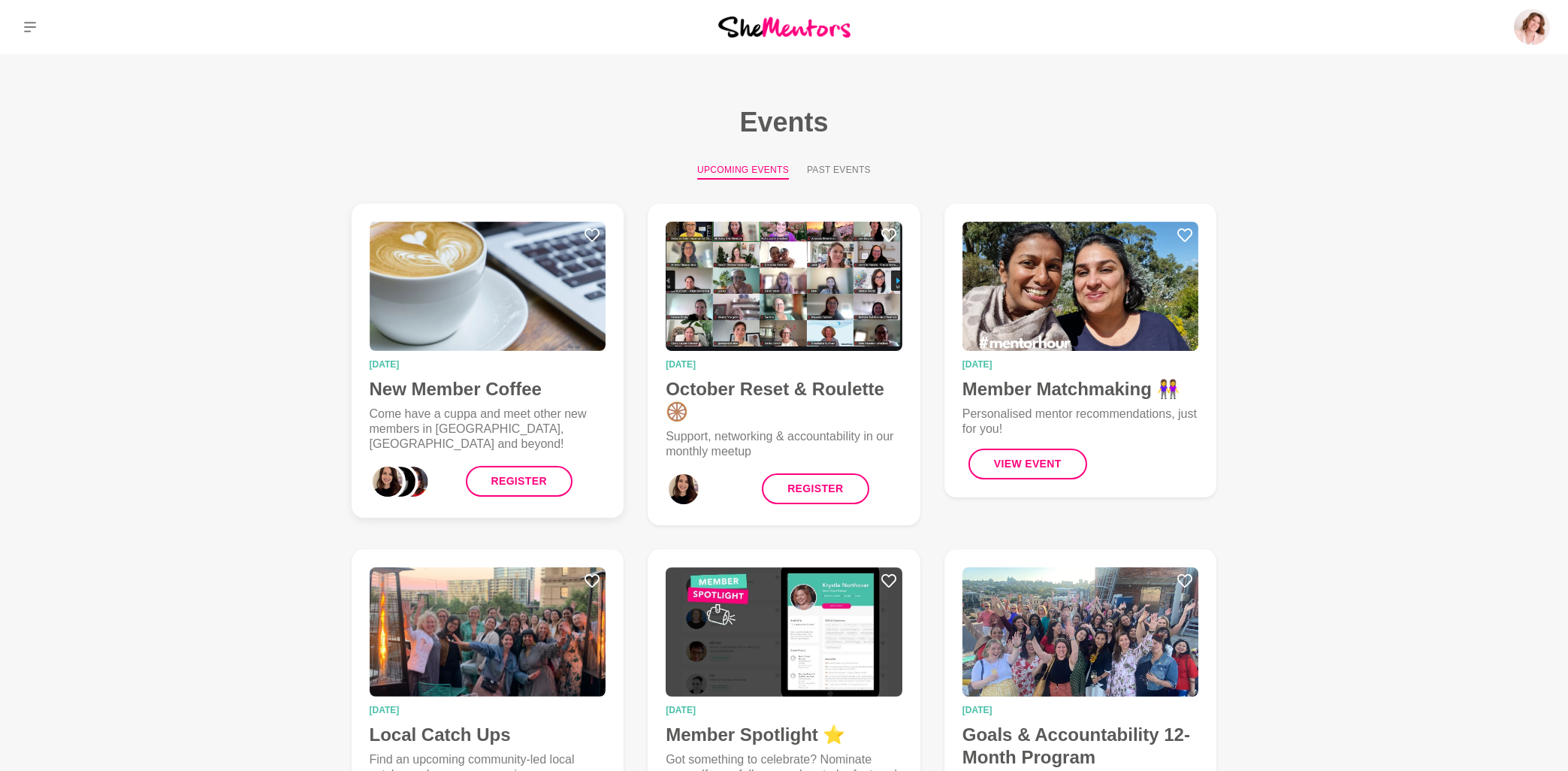
click at [455, 324] on img at bounding box center [487, 286] width 236 height 129
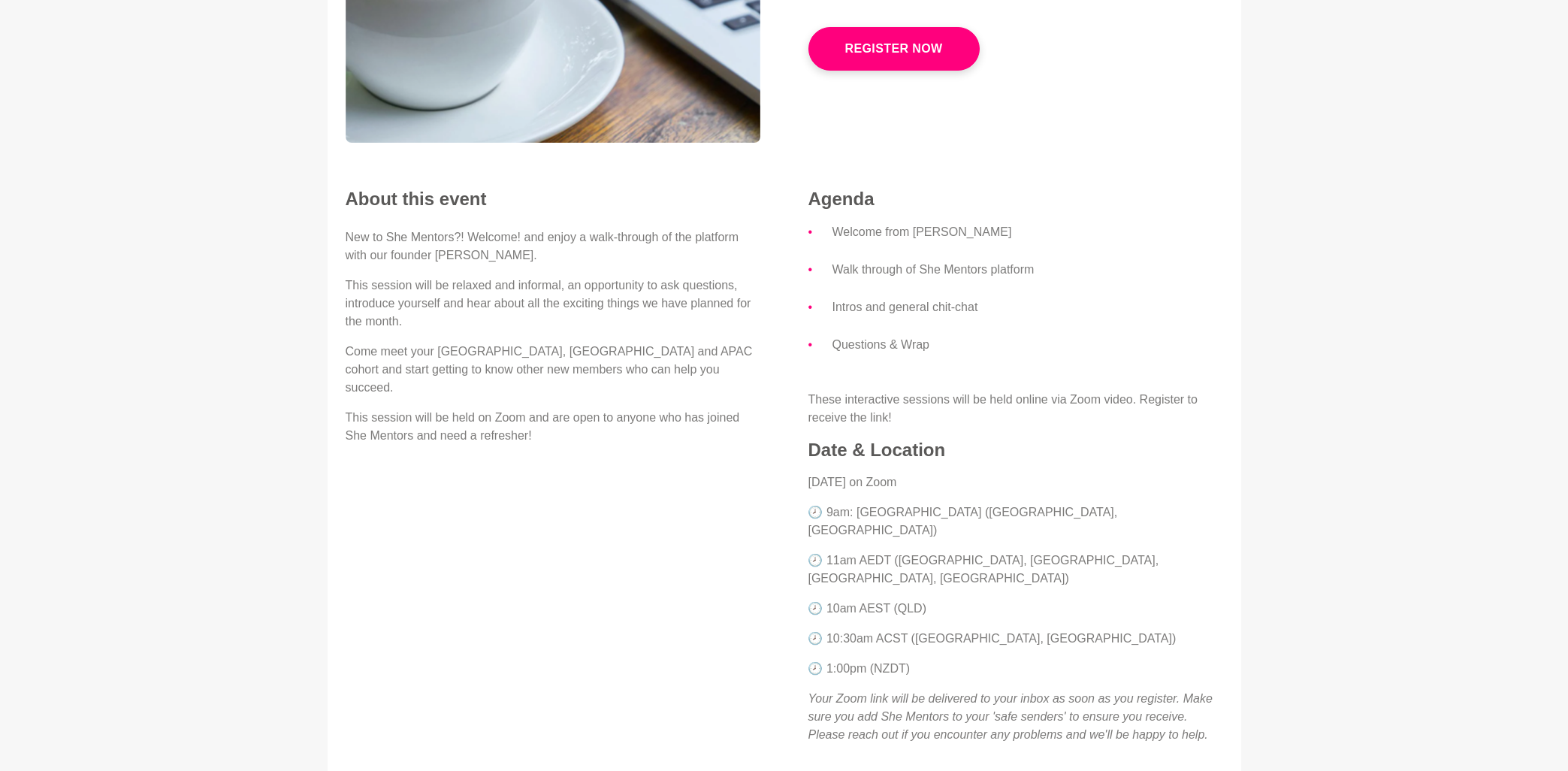
scroll to position [322, 0]
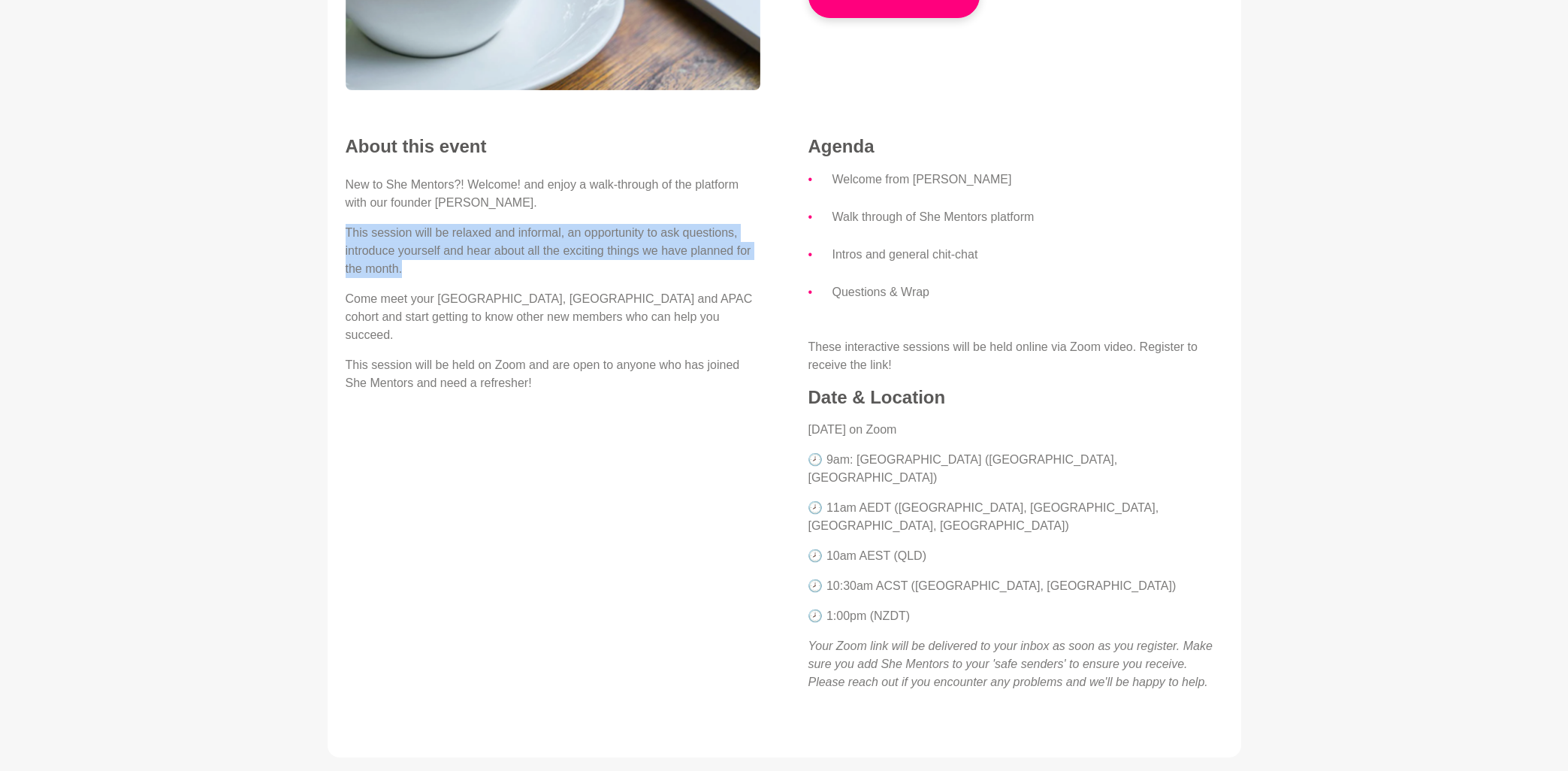
drag, startPoint x: 346, startPoint y: 230, endPoint x: 431, endPoint y: 274, distance: 95.7
click at [431, 274] on p "This session will be relaxed and informal, an opportunity to ask questions, int…" at bounding box center [553, 250] width 415 height 54
copy p "This session will be relaxed and informal, an opportunity to ask questions, int…"
drag, startPoint x: 1016, startPoint y: 343, endPoint x: 1152, endPoint y: 361, distance: 137.2
click at [1152, 361] on p "These interactive sessions will be held online via Zoom video. Register to rece…" at bounding box center [1016, 356] width 415 height 36
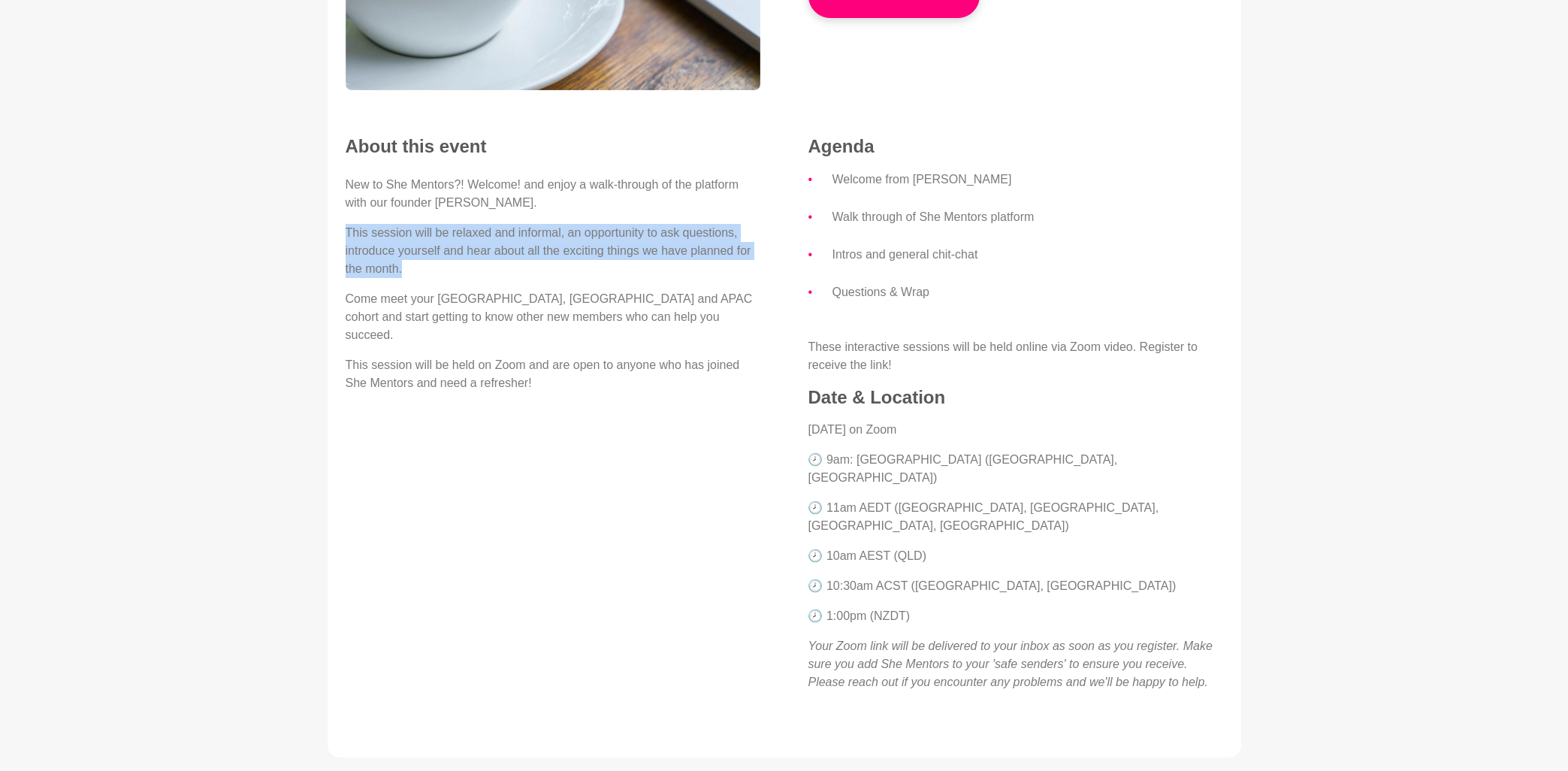
drag, startPoint x: 990, startPoint y: 348, endPoint x: 1004, endPoint y: 361, distance: 19.1
click at [1004, 361] on p "These interactive sessions will be held online via Zoom video. Register to rece…" at bounding box center [1016, 356] width 415 height 36
copy p "held online via Zoom video. Register to receive the link!"
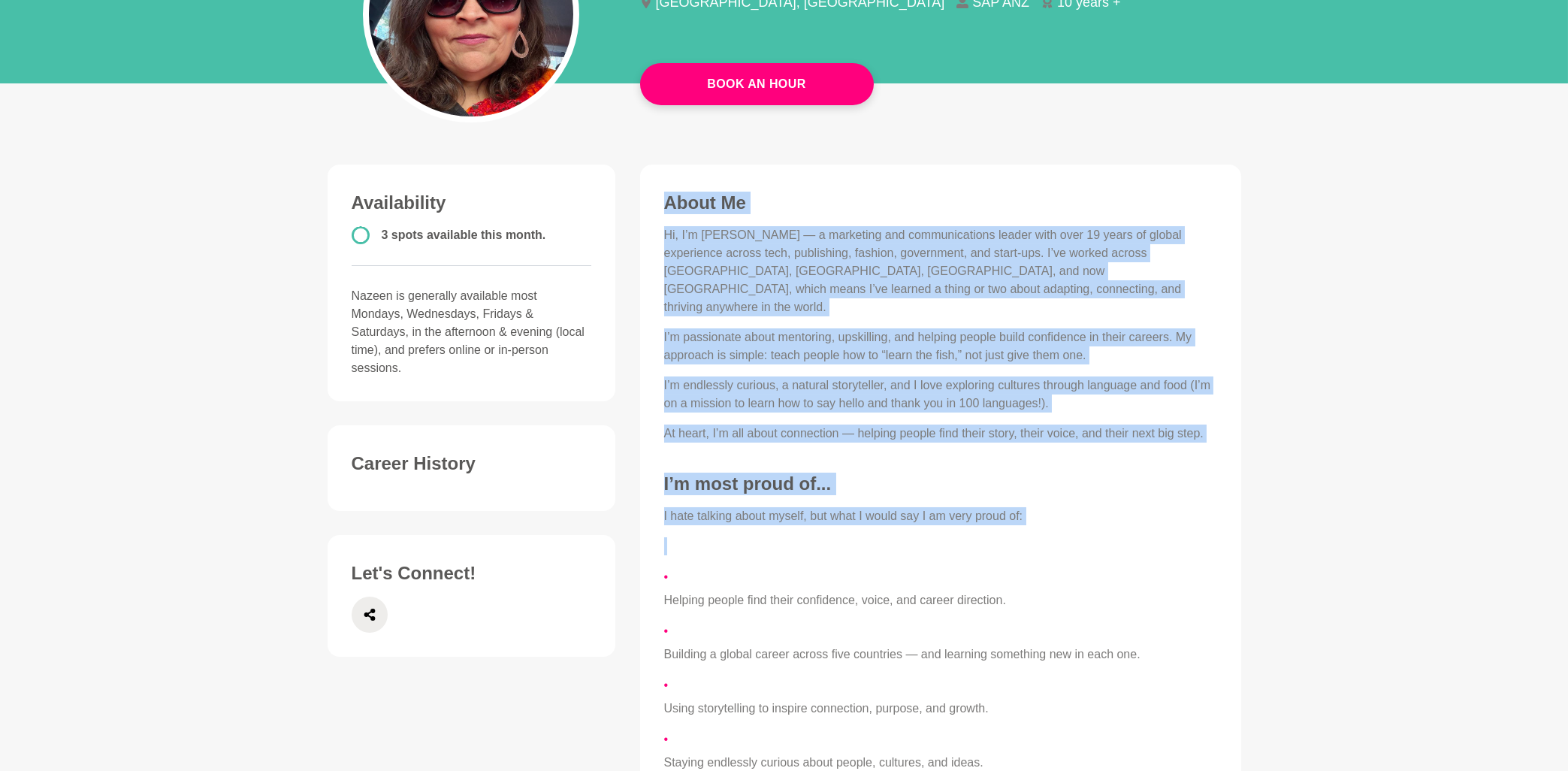
scroll to position [403, 0]
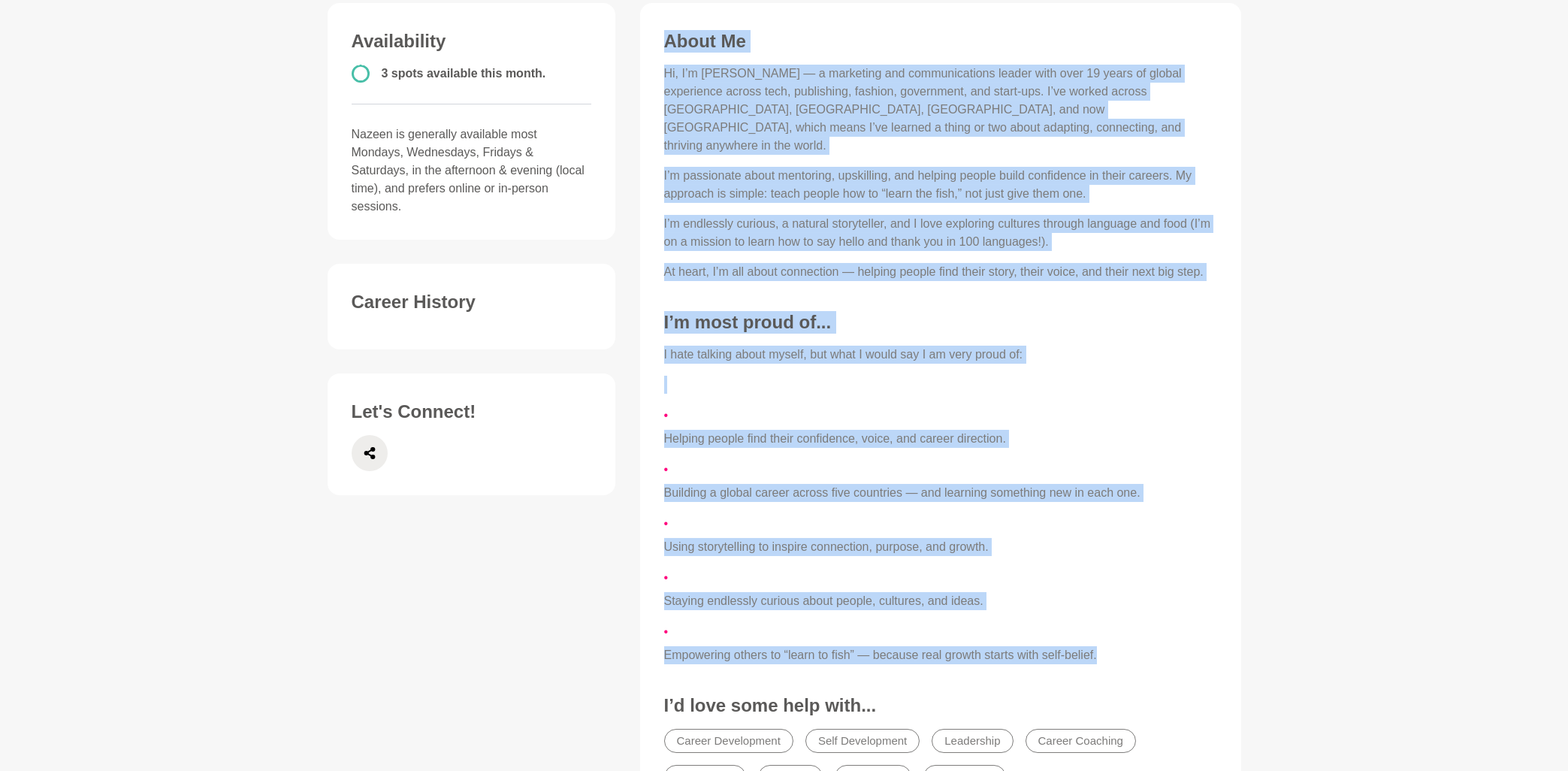
drag, startPoint x: 667, startPoint y: 201, endPoint x: 1136, endPoint y: 655, distance: 652.7
click at [1136, 655] on div "About Me Hi, I’m Nazeen — a marketing and communications leader with over 19 ye…" at bounding box center [940, 413] width 571 height 768
copy div "About Me Hi, I’m Nazeen — a marketing and communications leader with over 19 ye…"
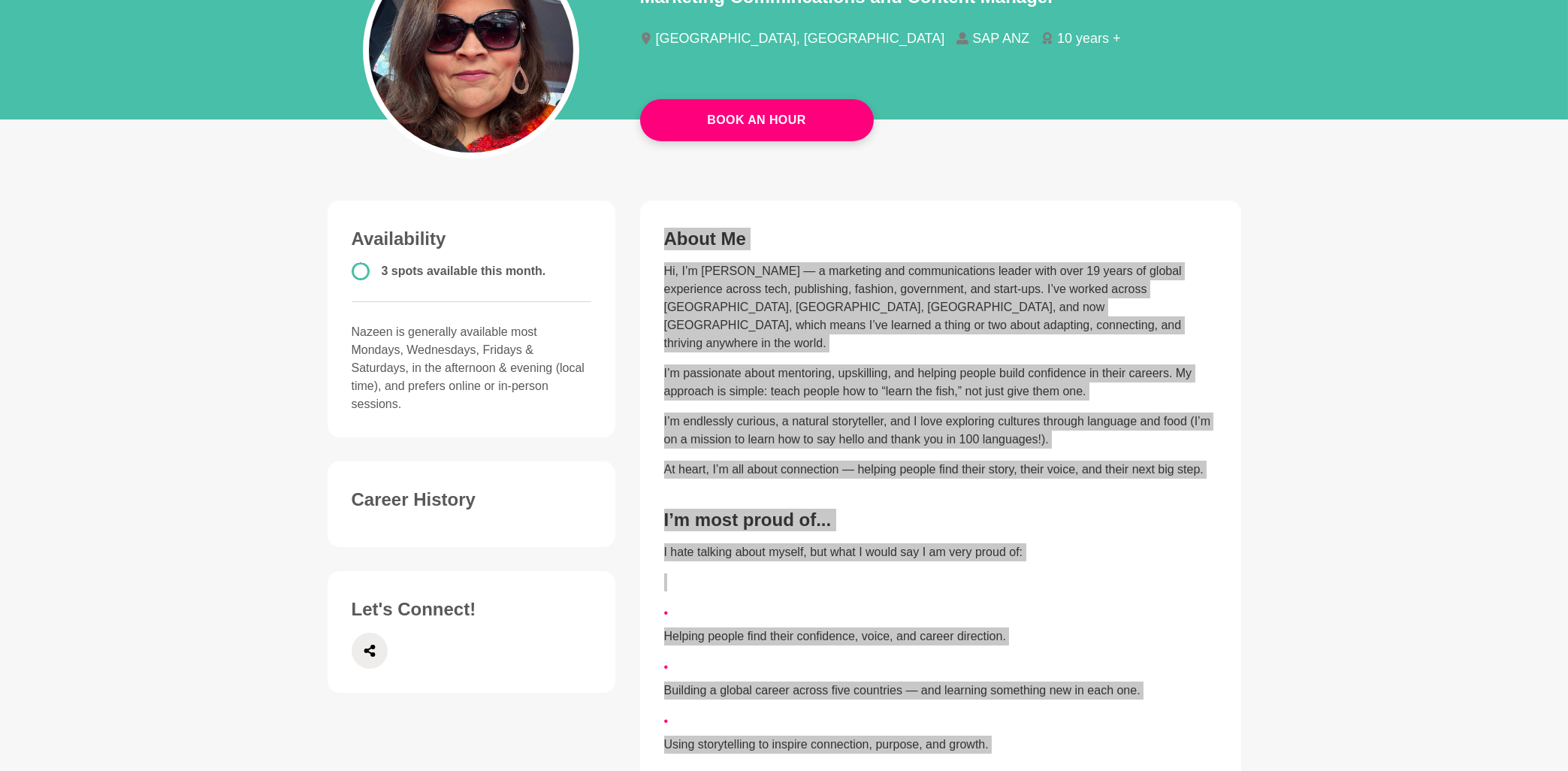
scroll to position [0, 0]
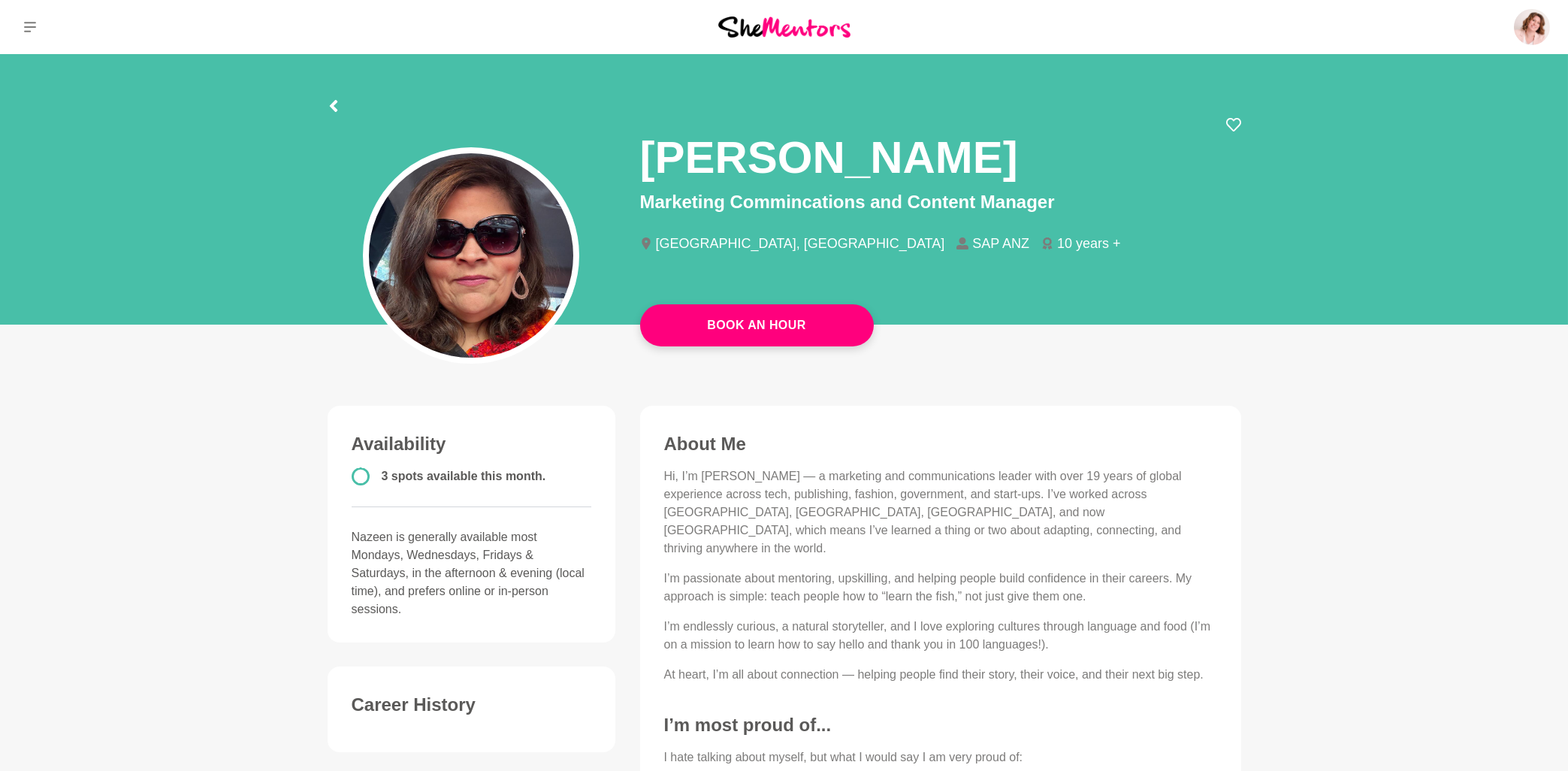
drag, startPoint x: 1077, startPoint y: 204, endPoint x: 646, endPoint y: 156, distance: 433.7
click at [646, 156] on div "Nazeen Koonda Marketing Commincations and Content Manager Sydney, Australia SAP…" at bounding box center [940, 197] width 601 height 160
copy h1 "N"
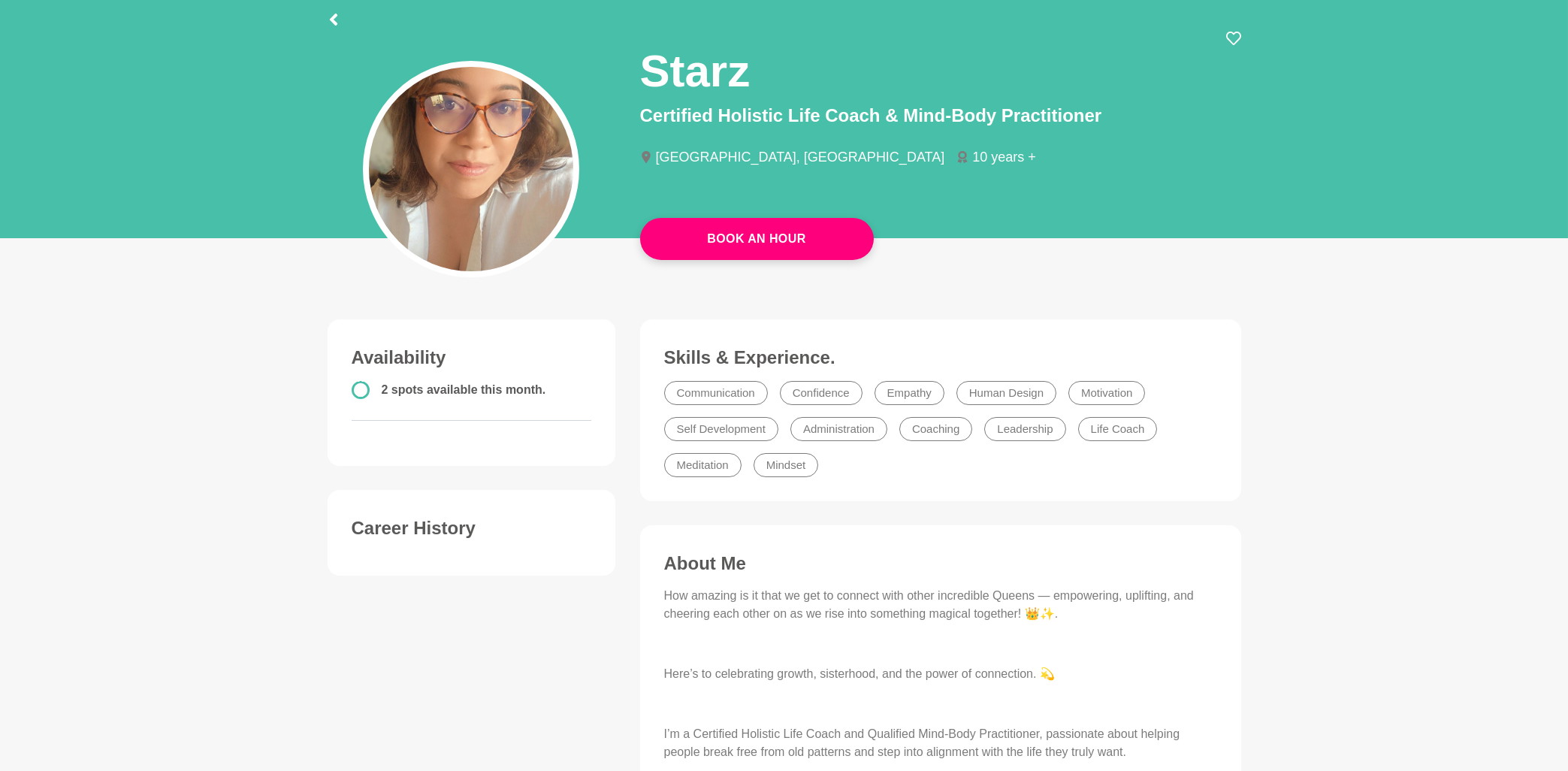
scroll to position [81, 0]
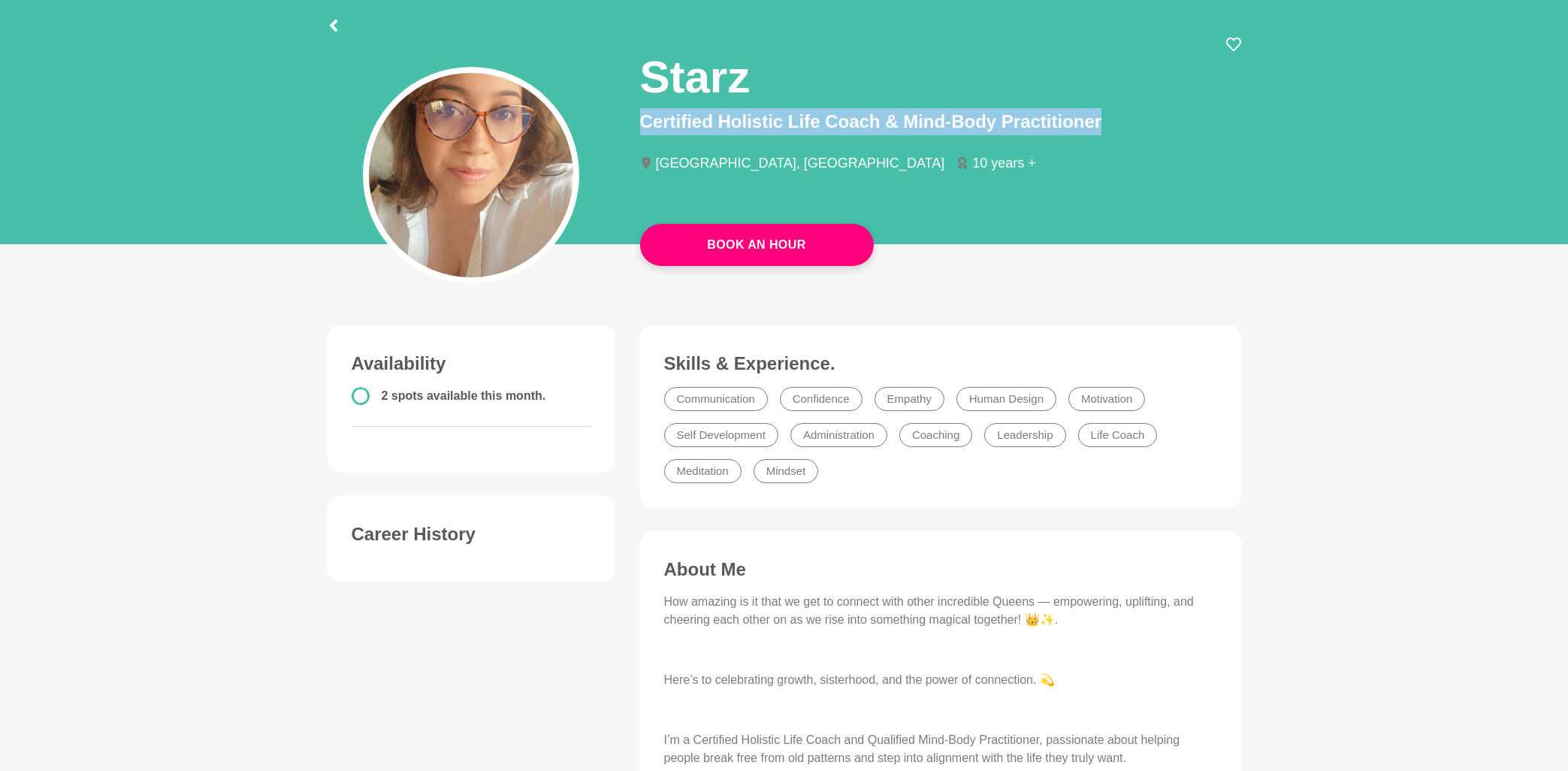
drag, startPoint x: 646, startPoint y: 77, endPoint x: 1129, endPoint y: 131, distance: 486.0
click at [1129, 131] on div "Starz Certified Holistic Life Coach & Mind-Body Practitioner Melbourne, Austral…" at bounding box center [940, 117] width 601 height 160
copy p "Certified Holistic Life Coach & Mind-Body Practitioner"
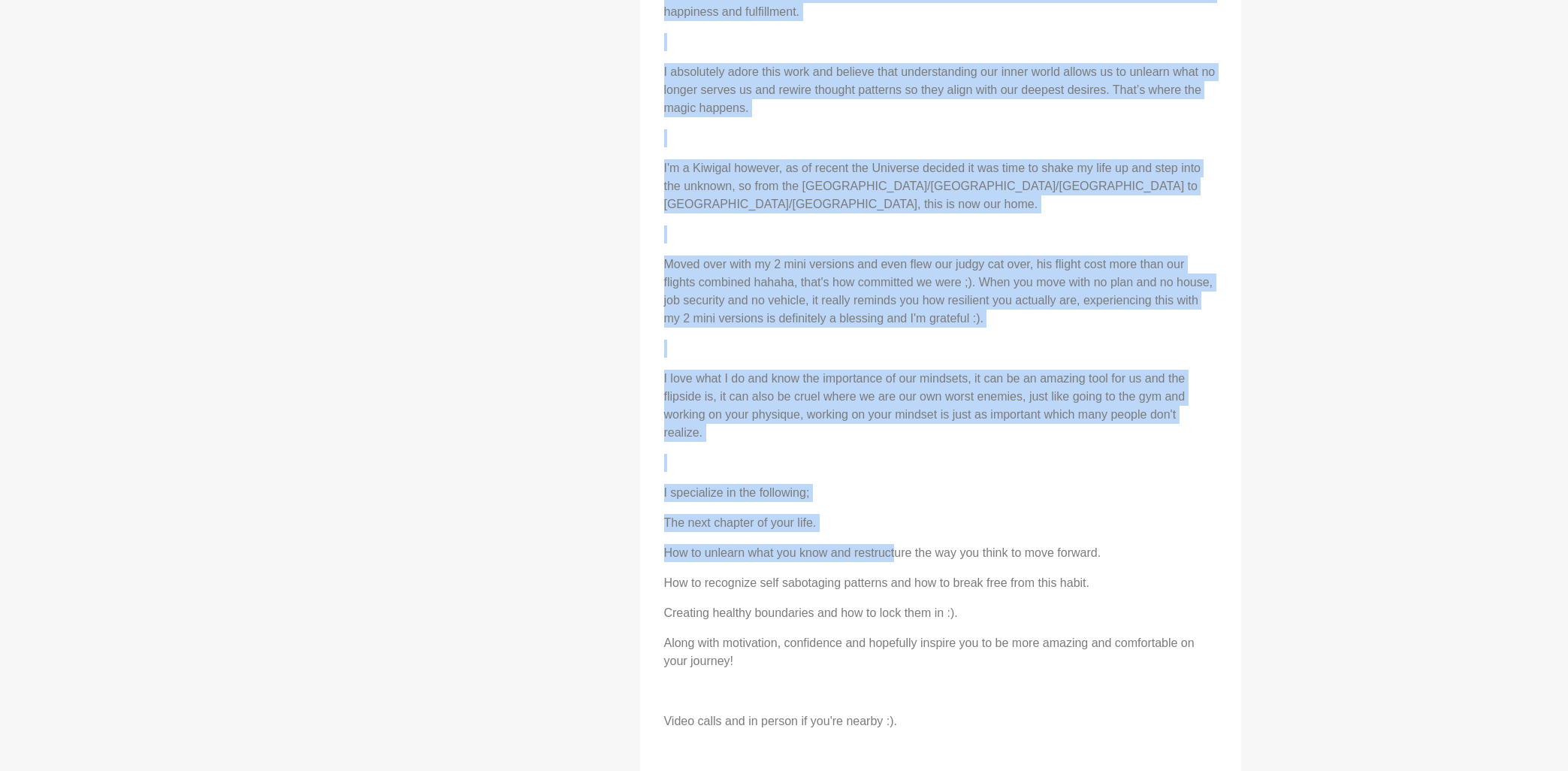
scroll to position [1047, 0]
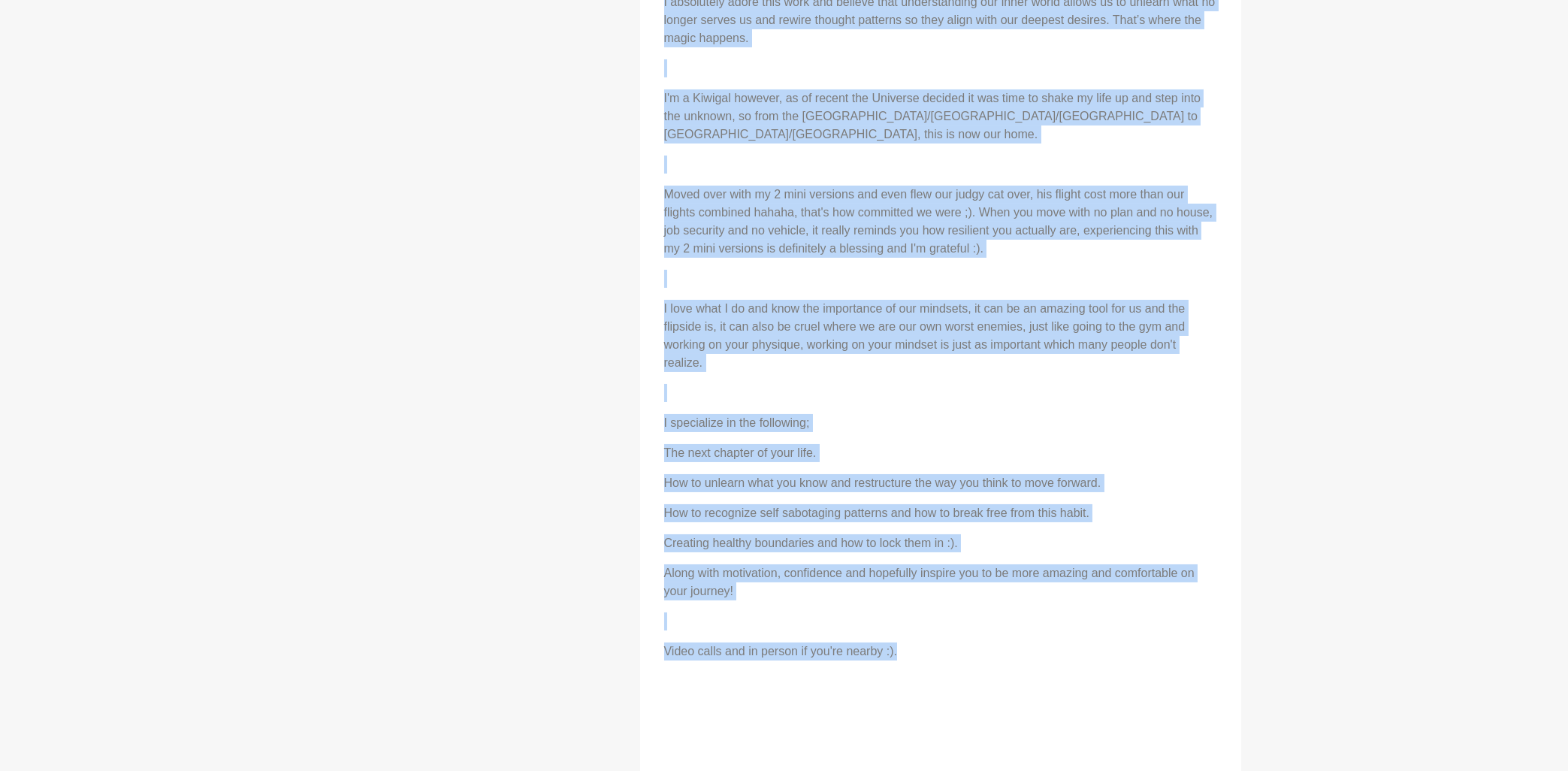
drag, startPoint x: 666, startPoint y: 279, endPoint x: 937, endPoint y: 633, distance: 445.8
click at [937, 633] on div "About Me How amazing is it that we get to connect with other incredible Queens …" at bounding box center [940, 295] width 571 height 1407
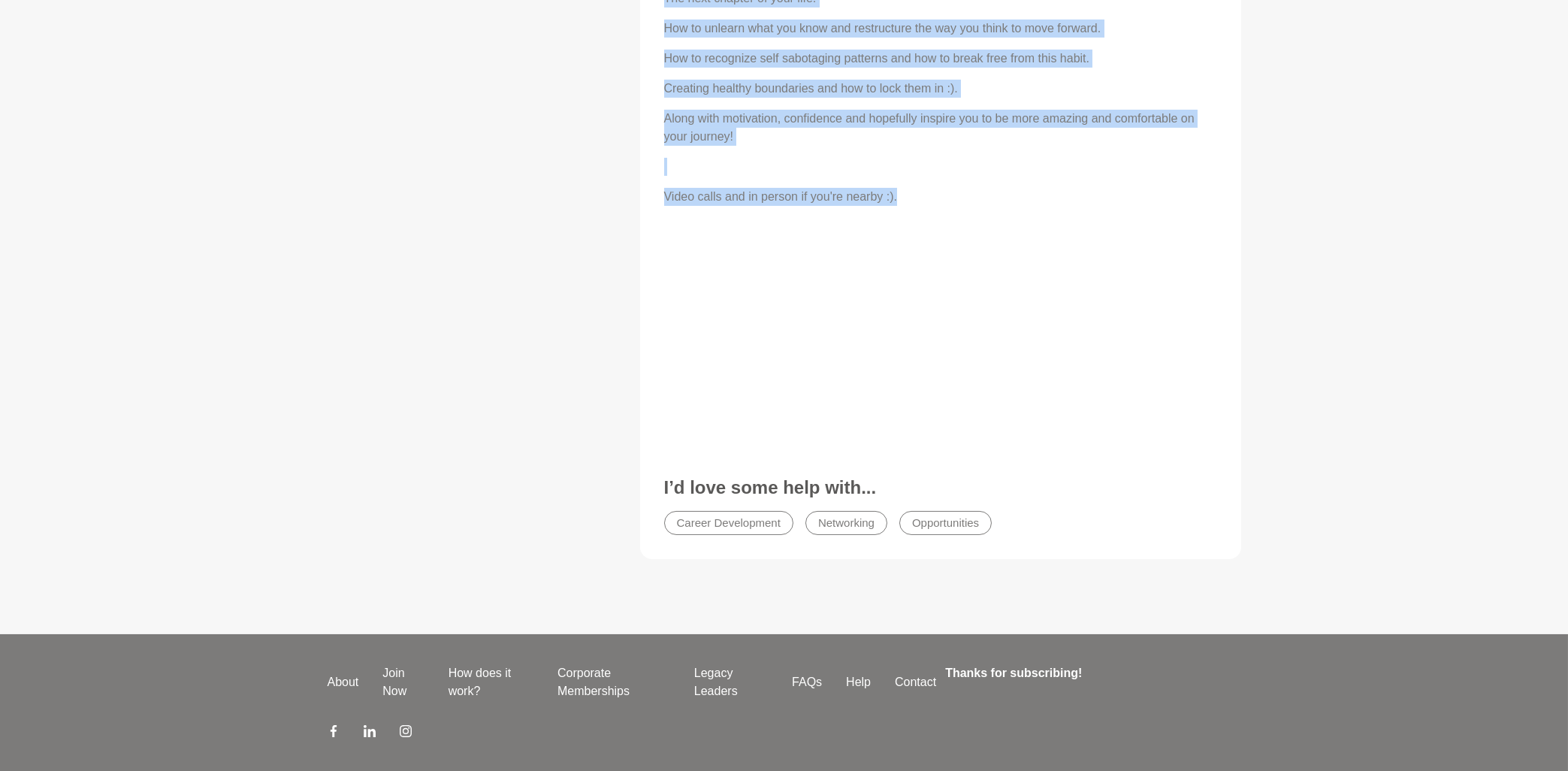
scroll to position [1530, 0]
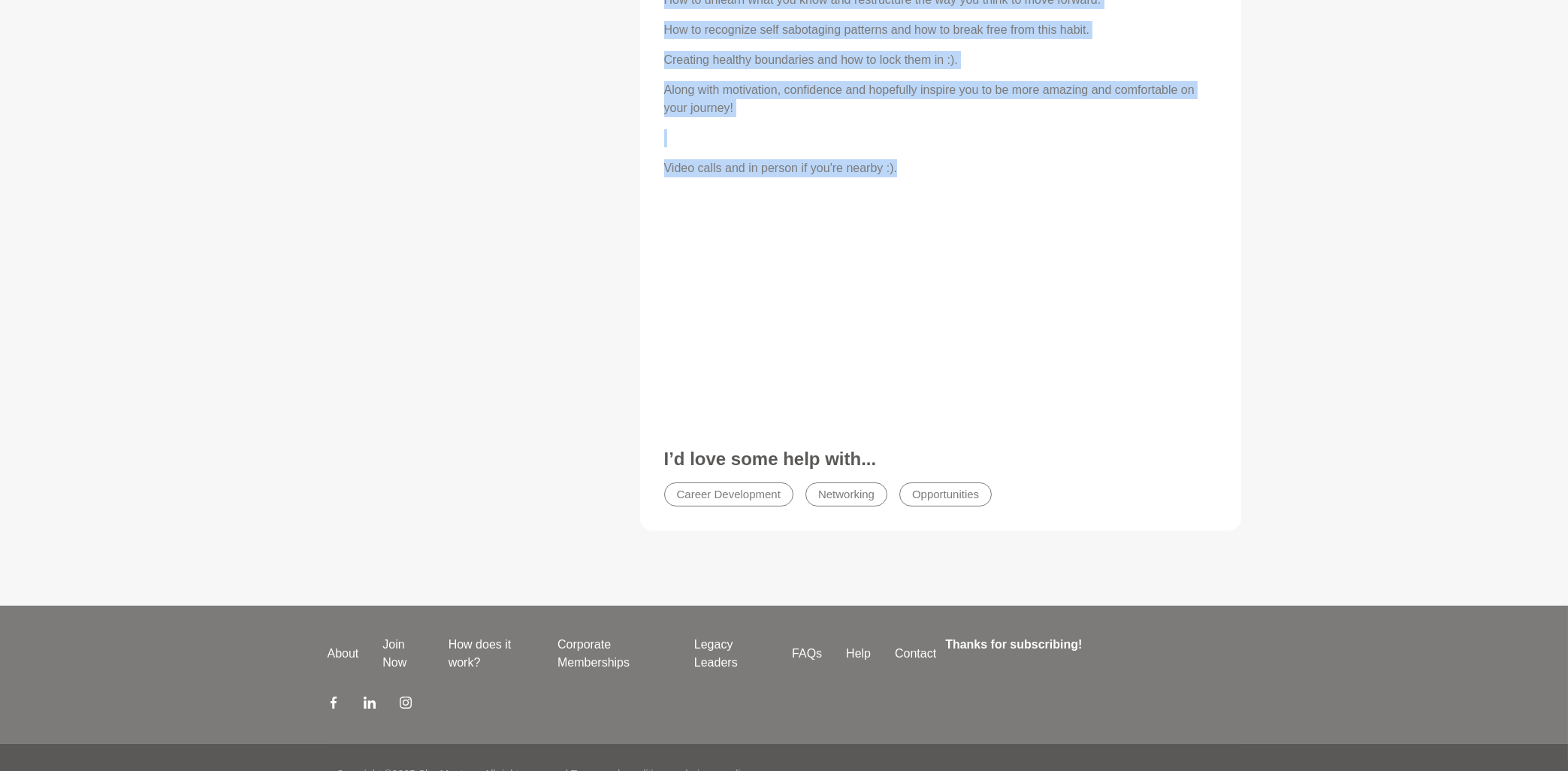
copy div "How amazing is it that we get to connect with other incredible Queens — empower…"
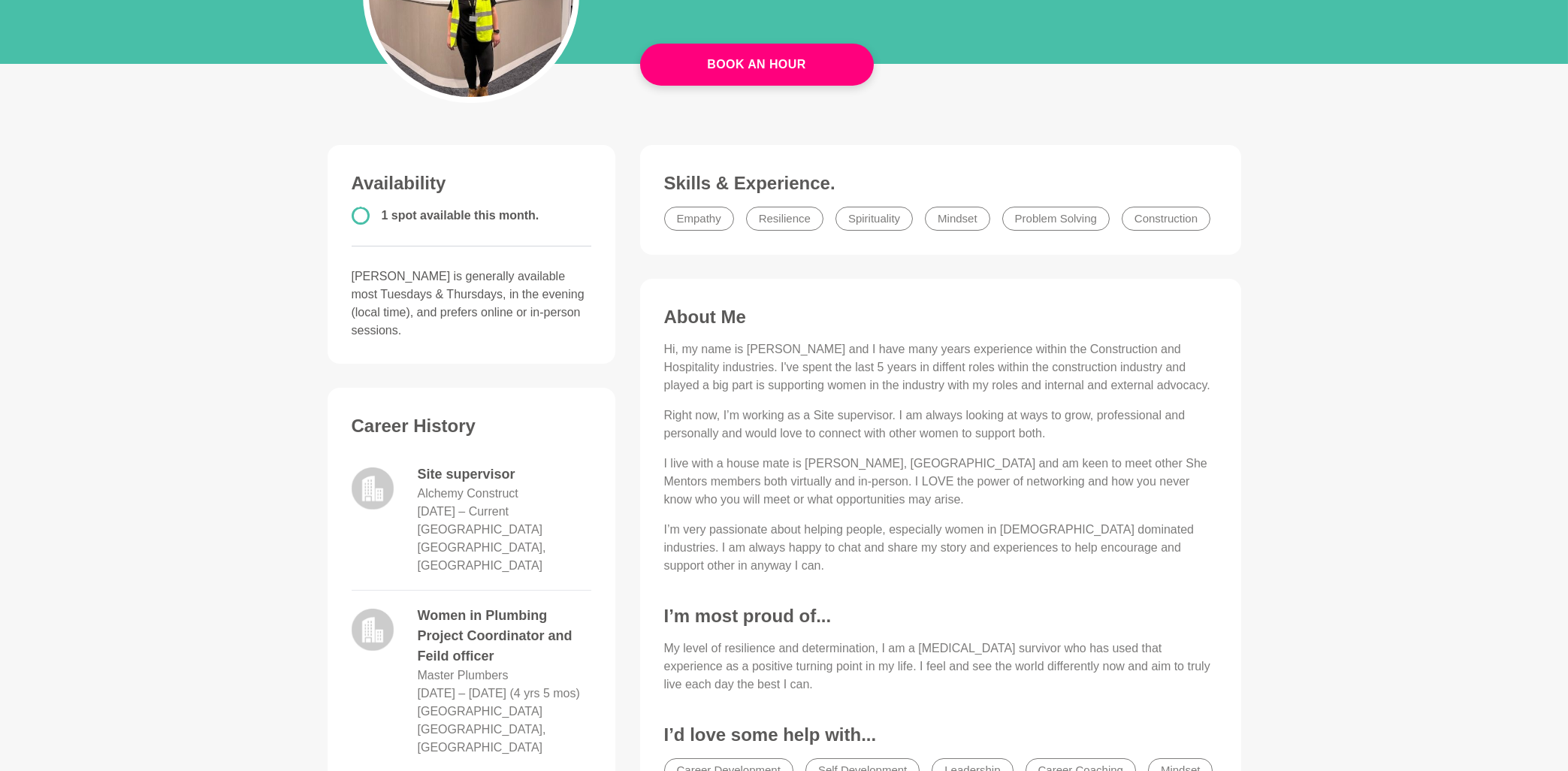
scroll to position [81, 0]
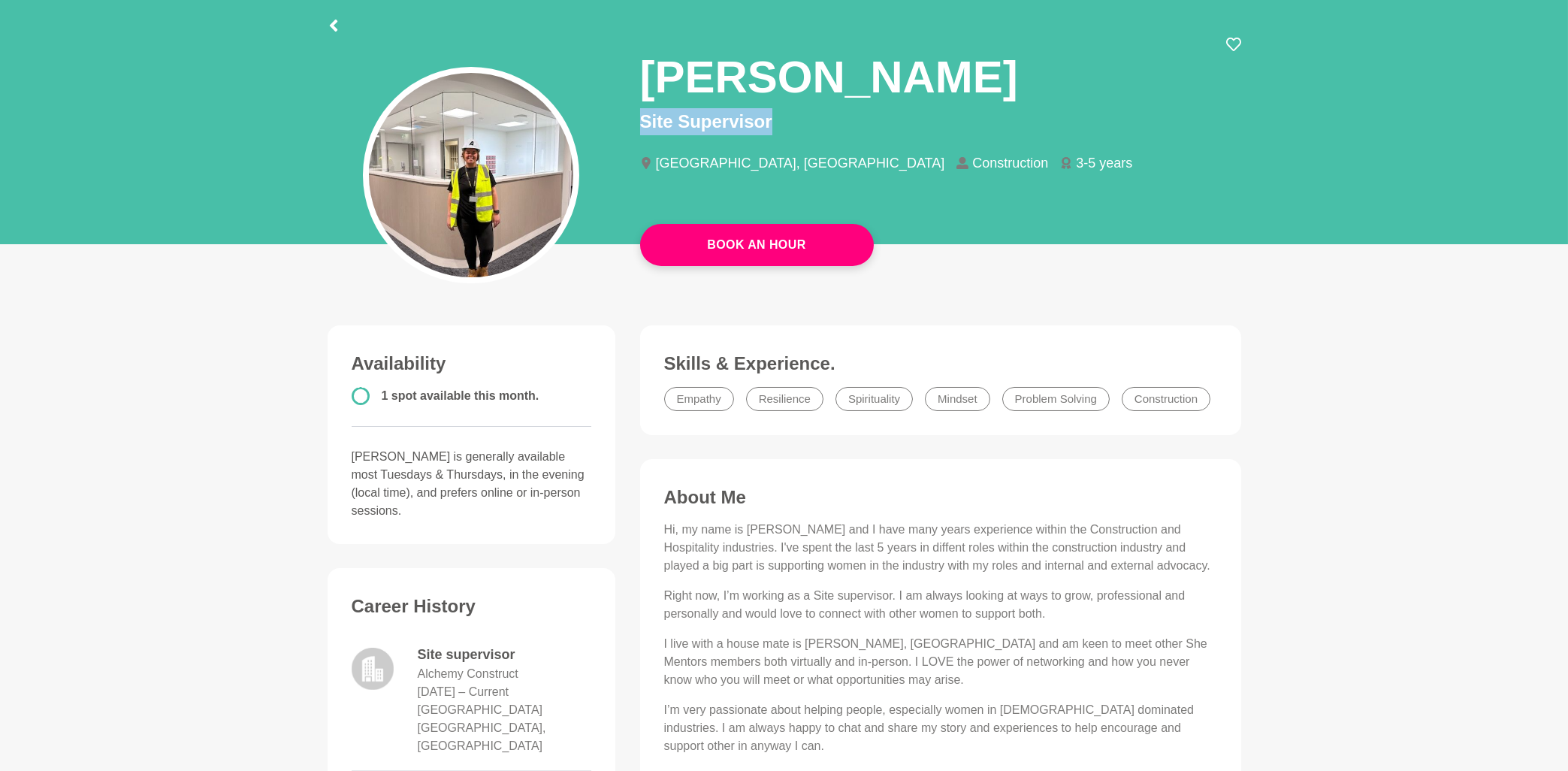
drag, startPoint x: 649, startPoint y: 77, endPoint x: 775, endPoint y: 115, distance: 131.6
click at [775, 115] on div "Anne Site Supervisor Melbourne, Australia Construction 3-5 years" at bounding box center [940, 117] width 601 height 160
copy p "Site Supervisor"
click at [666, 499] on h3 "About Me" at bounding box center [940, 497] width 553 height 23
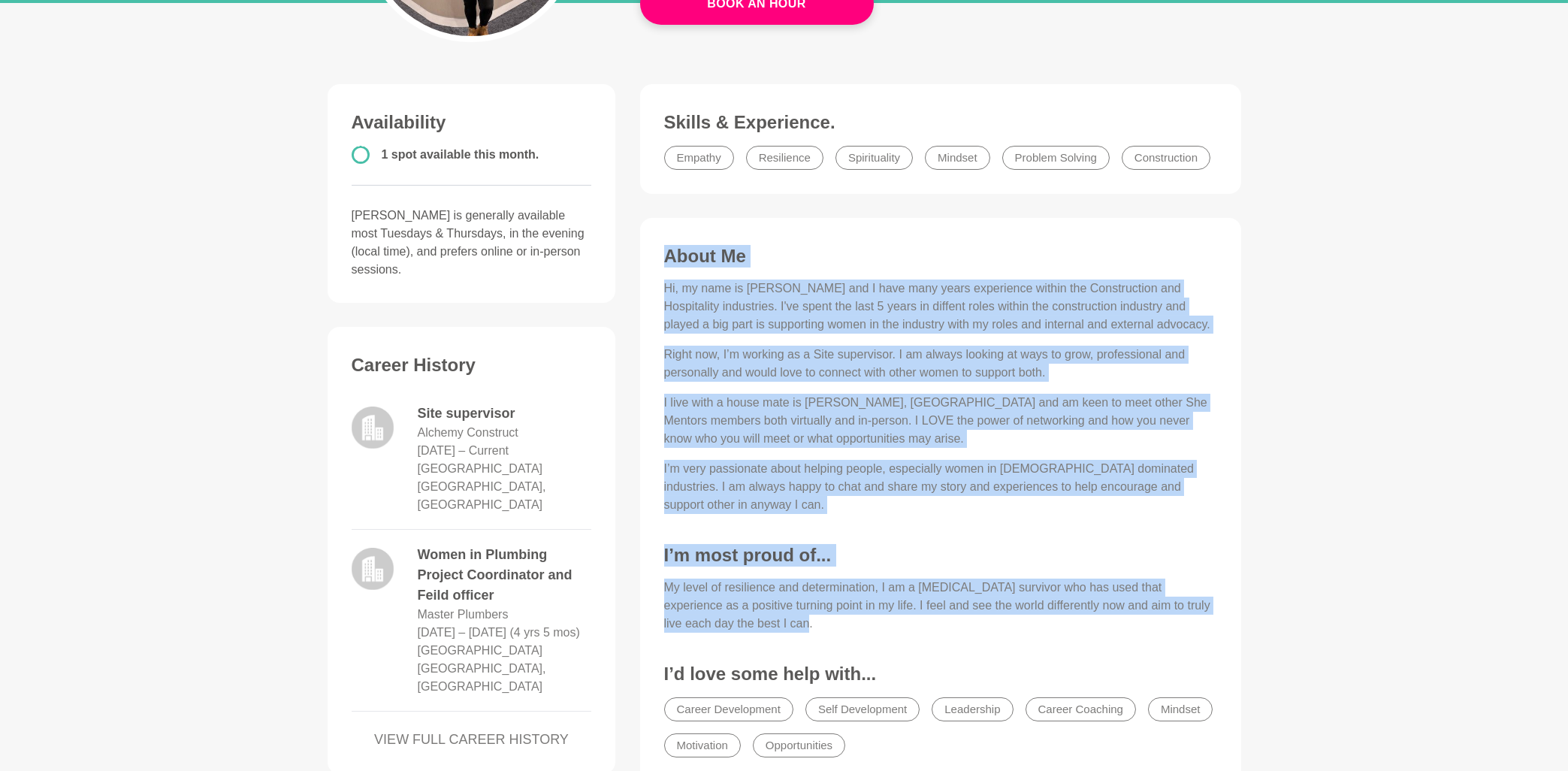
click at [768, 623] on p "My level of resilience and determination, I am a breast cancer survivor who has…" at bounding box center [940, 605] width 553 height 54
copy div "About Me Hi, my name is Anne and I have many years experience within the Constr…"
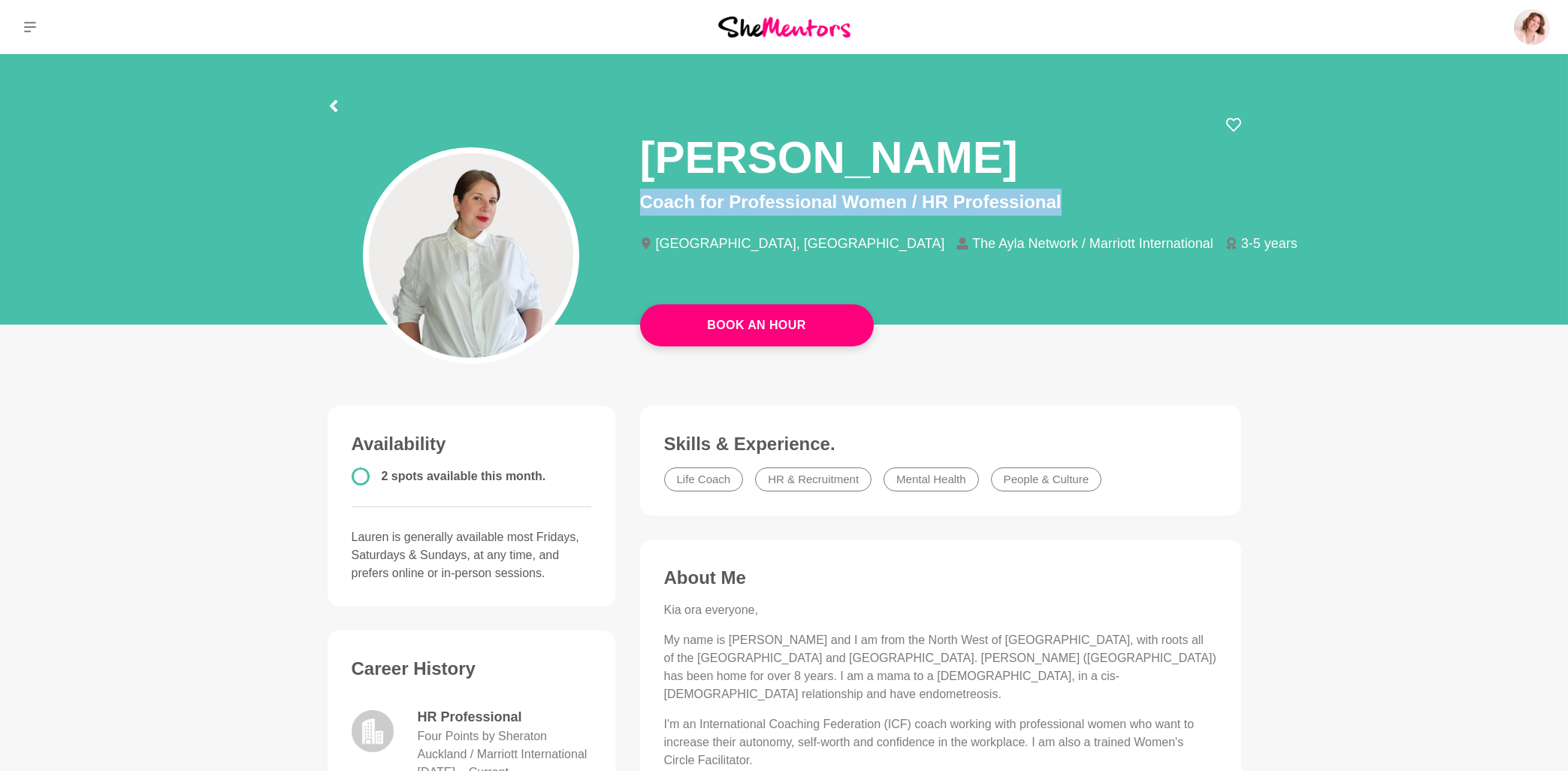
click at [1081, 206] on div "Lauren Purse Coach for Professional Women / HR Professional Auckland, New Zeala…" at bounding box center [940, 197] width 601 height 160
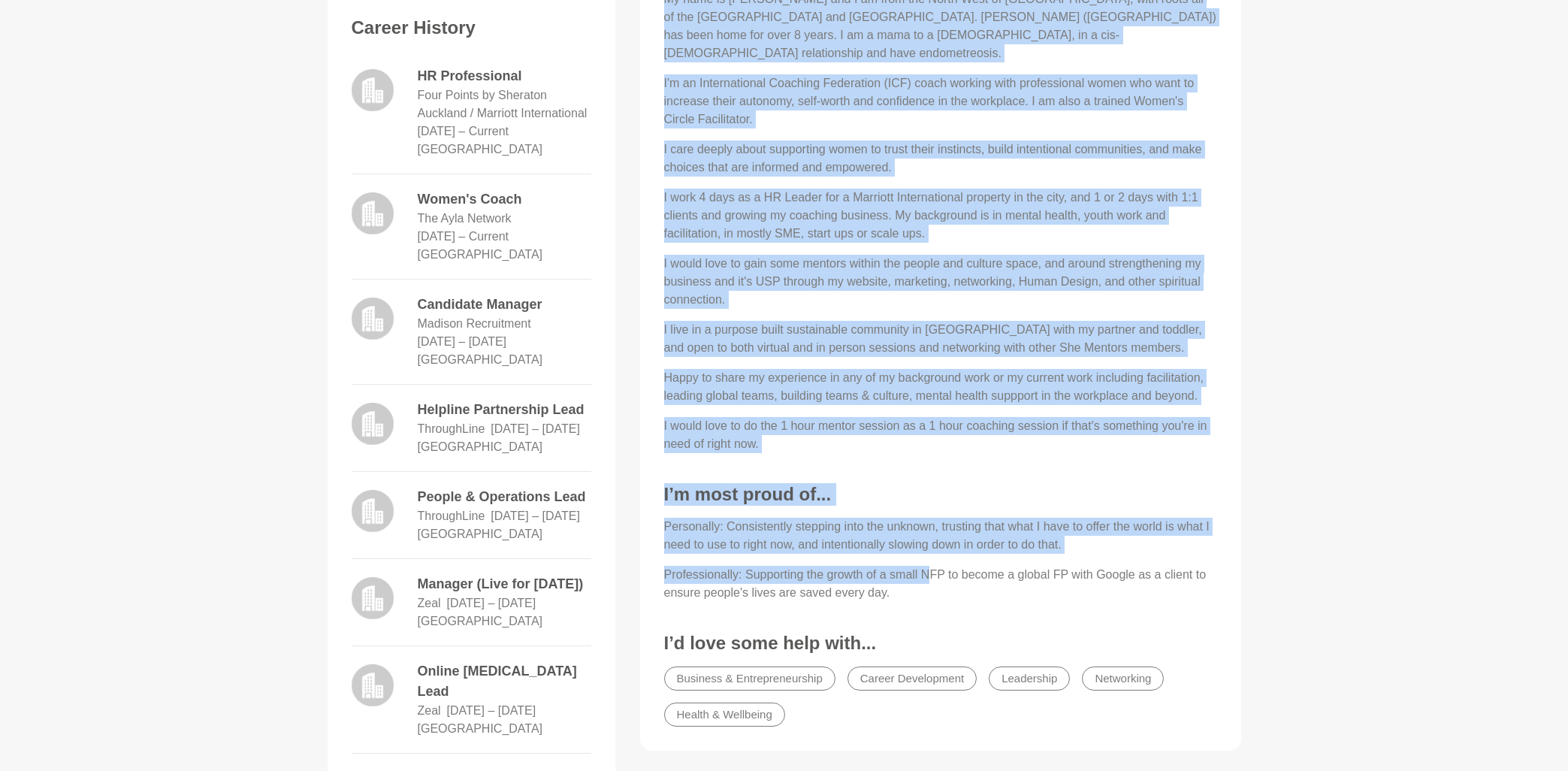
scroll to position [644, 0]
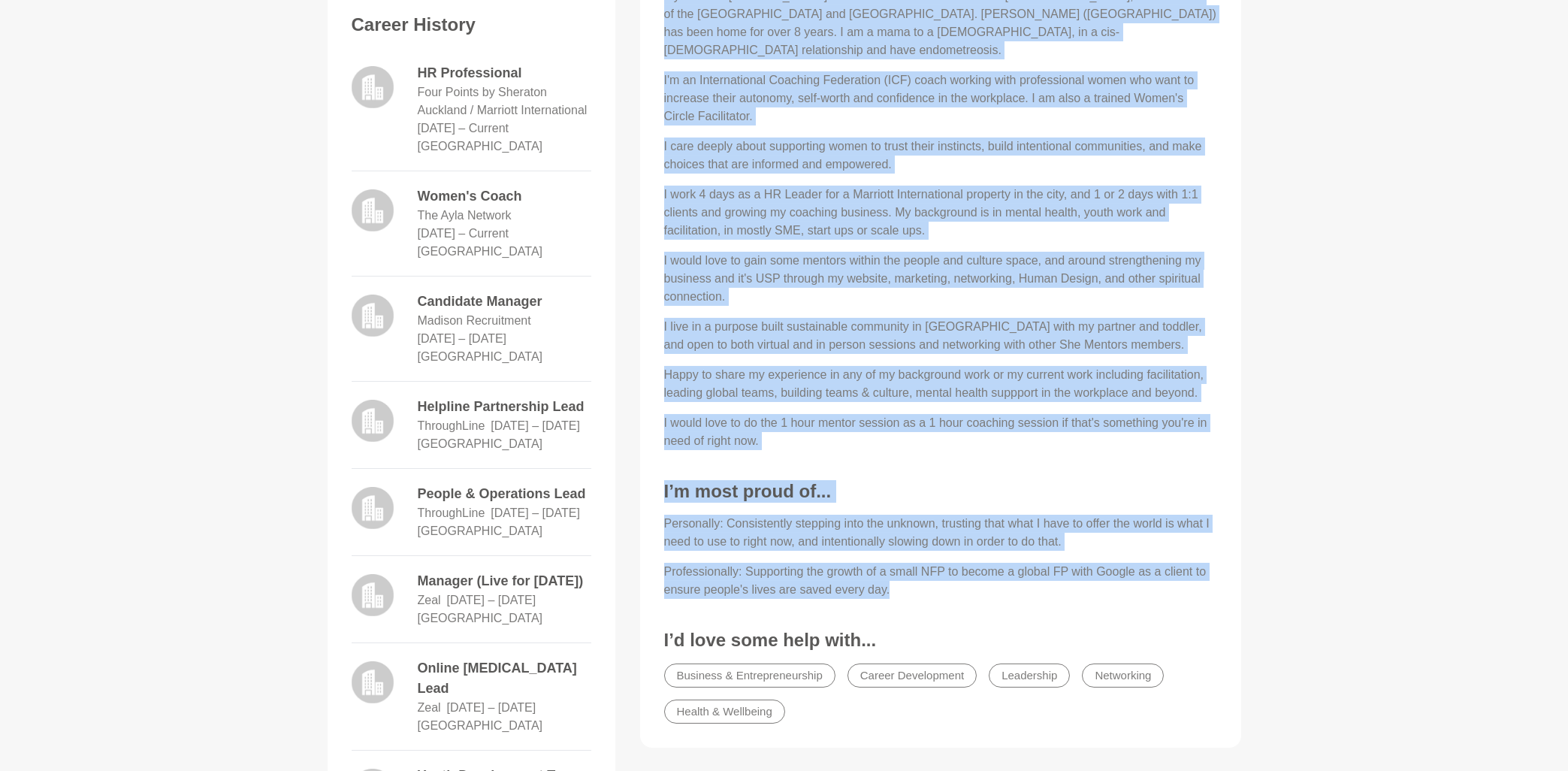
drag, startPoint x: 664, startPoint y: 124, endPoint x: 930, endPoint y: 582, distance: 529.6
click at [930, 582] on div "About Me Kia ora everyone, My name is Lauren and I am from the North West of En…" at bounding box center [940, 327] width 571 height 810
copy div "Kia ora everyone, My name is Lauren and I am from the North West of England, wi…"
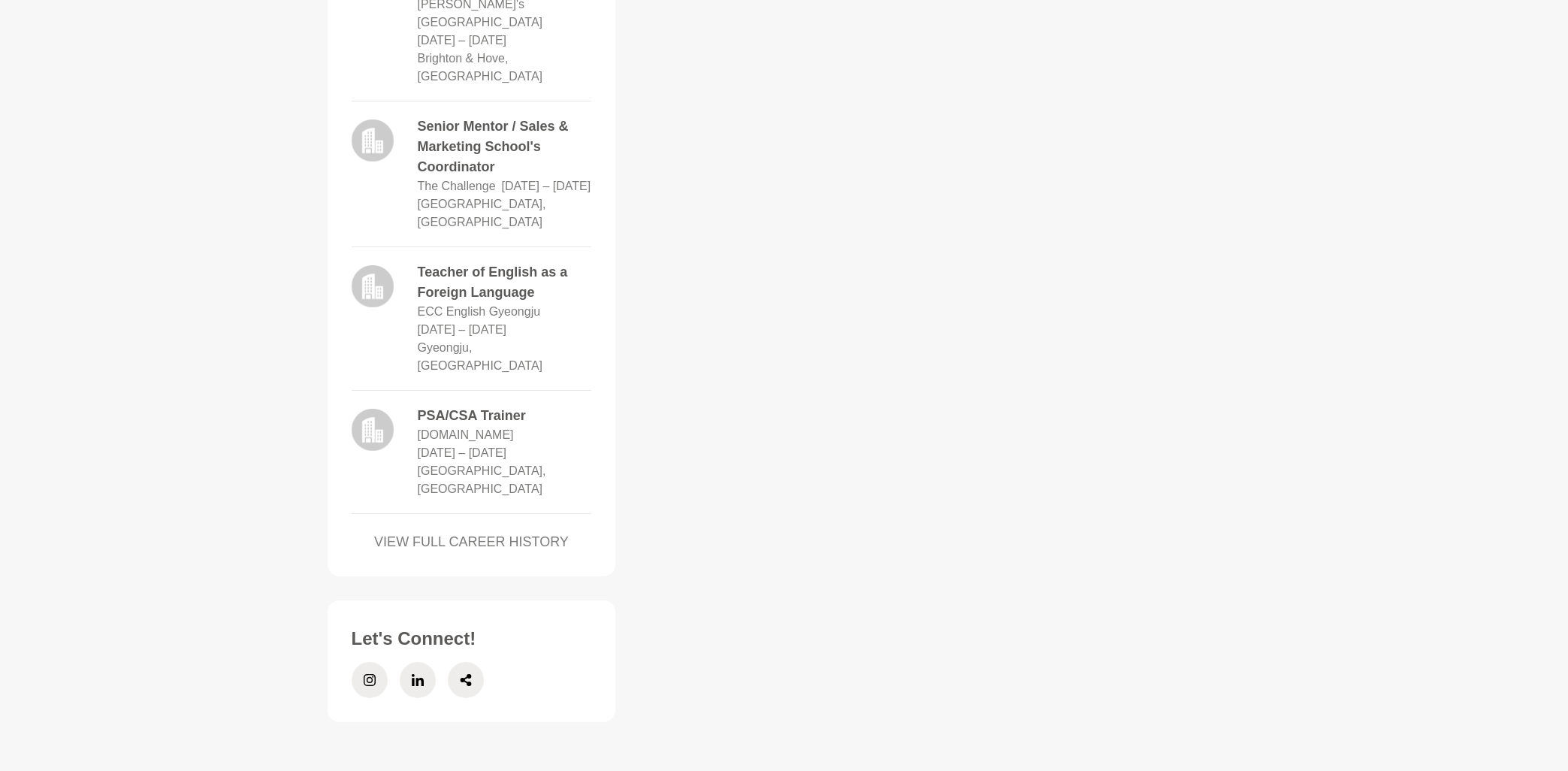
scroll to position [1530, 0]
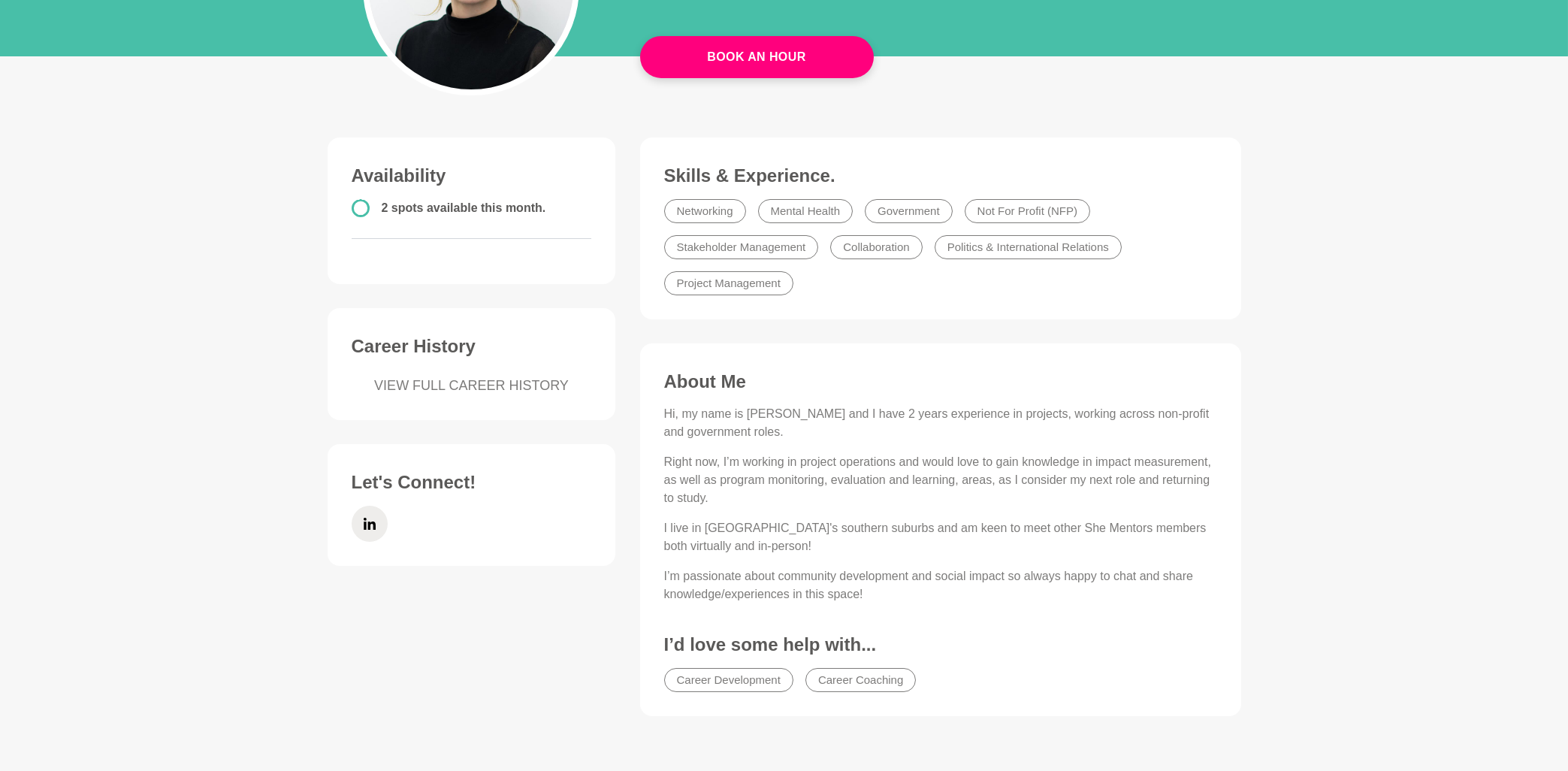
scroll to position [81, 0]
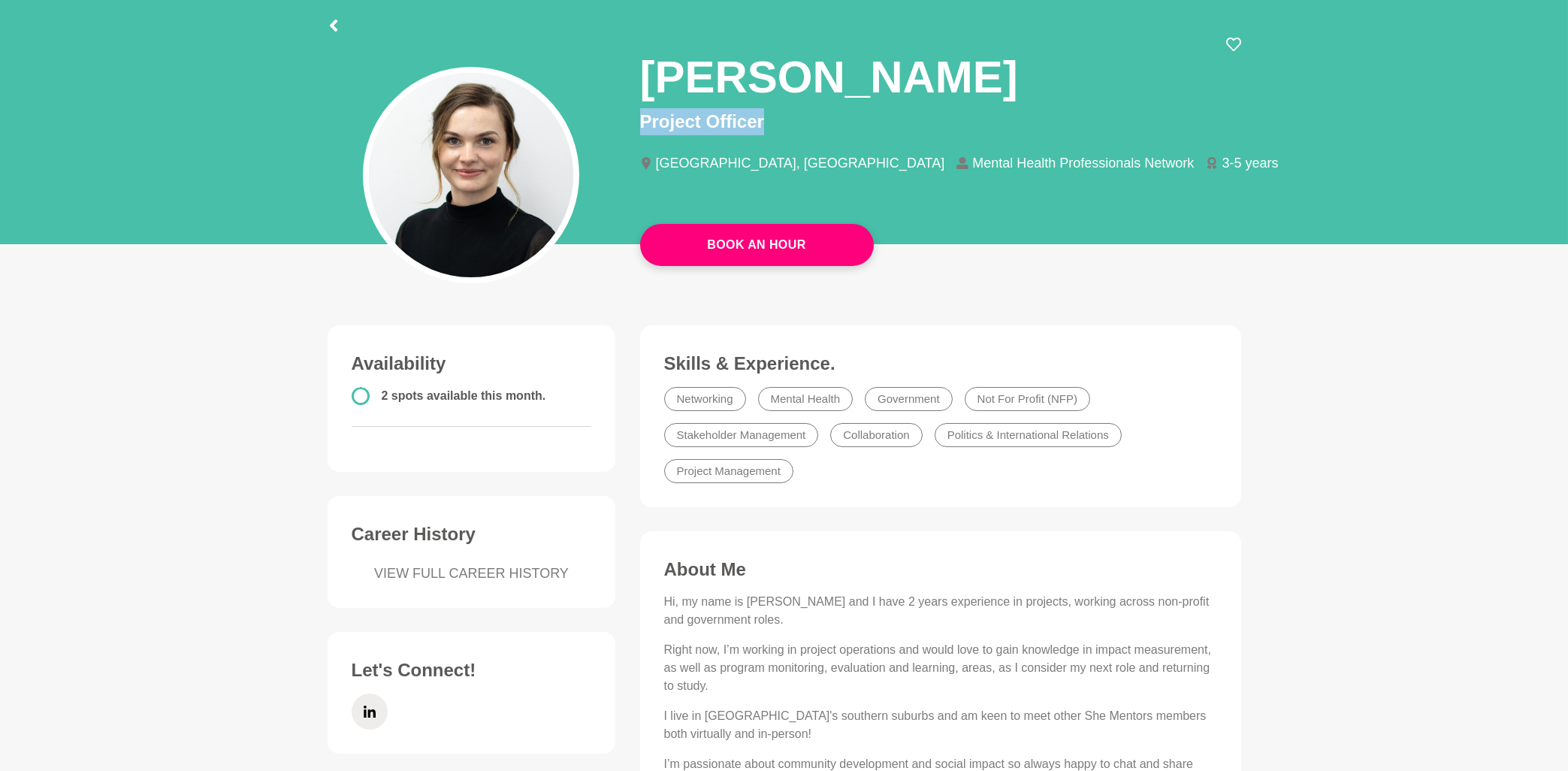
drag, startPoint x: 645, startPoint y: 64, endPoint x: 775, endPoint y: 120, distance: 141.5
click at [775, 120] on div "[PERSON_NAME] Project Officer [GEOGRAPHIC_DATA], [GEOGRAPHIC_DATA] Mental Healt…" at bounding box center [940, 117] width 601 height 160
copy p "Project Officer"
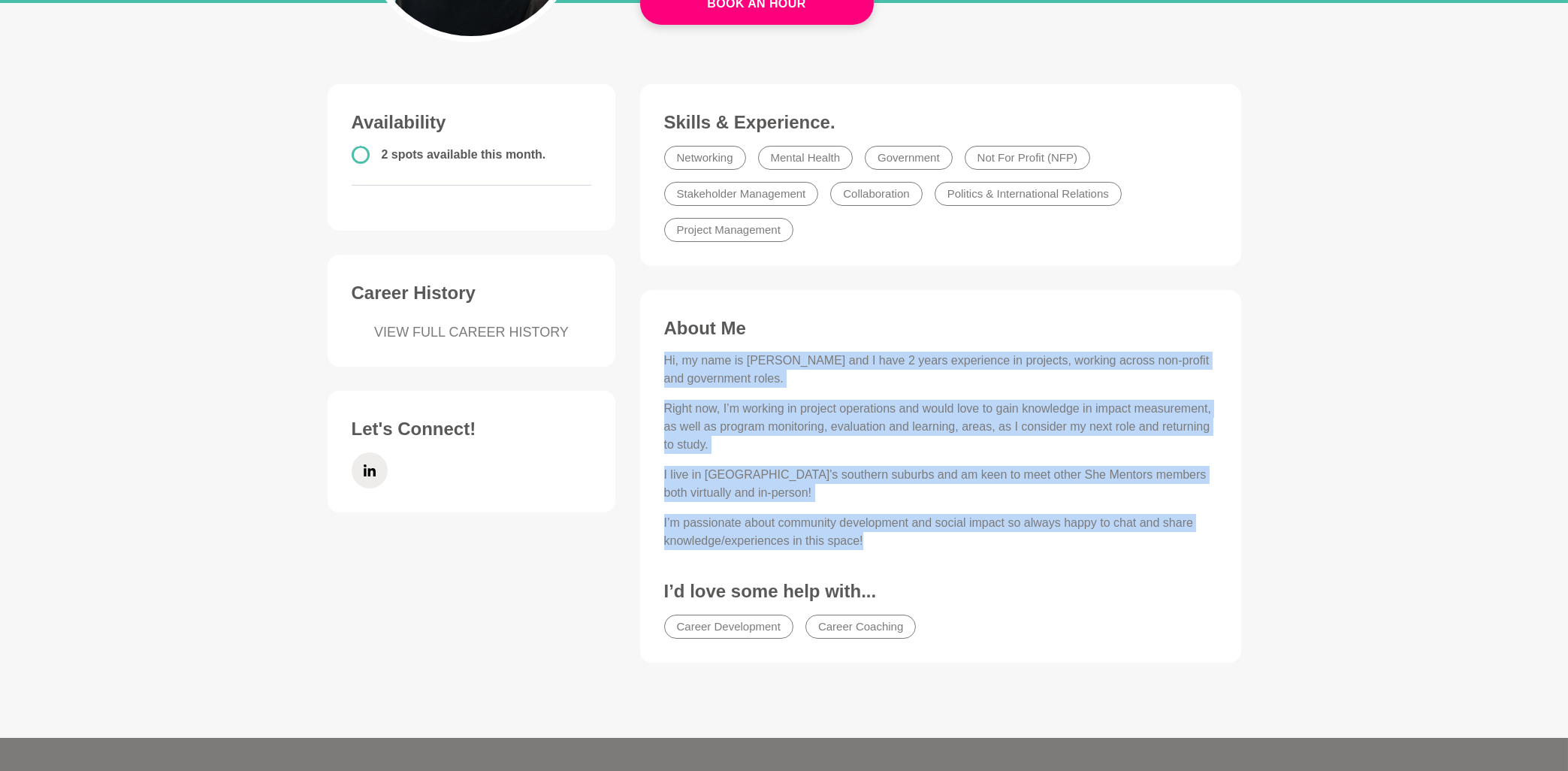
drag, startPoint x: 662, startPoint y: 357, endPoint x: 912, endPoint y: 542, distance: 311.0
click at [912, 542] on div "About Me Hi, my name is [PERSON_NAME] and I have 2 years experience in projects…" at bounding box center [940, 482] width 571 height 330
copy div "Hi, my name is [PERSON_NAME] and I have 2 years experience in projects, working…"
